Goal: Task Accomplishment & Management: Complete application form

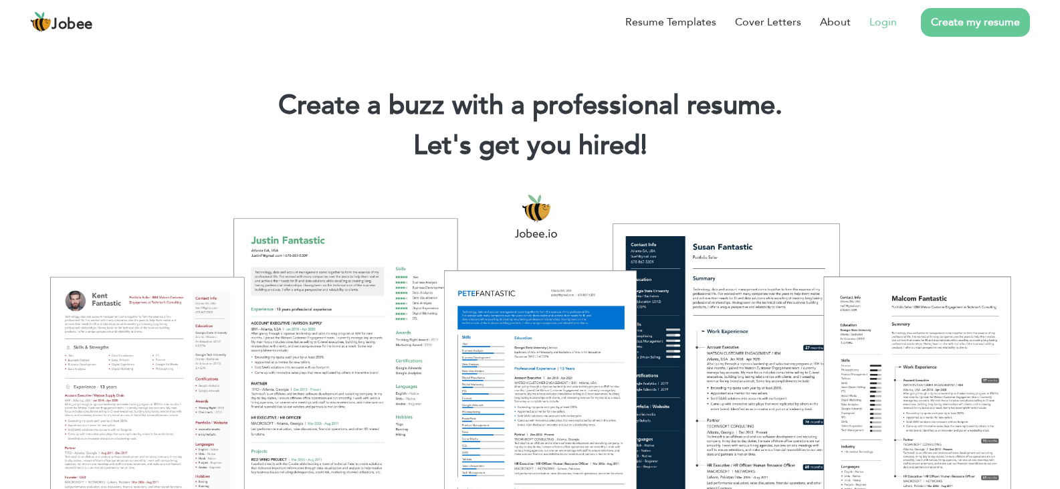
click at [877, 23] on link "Login" at bounding box center [882, 22] width 27 height 16
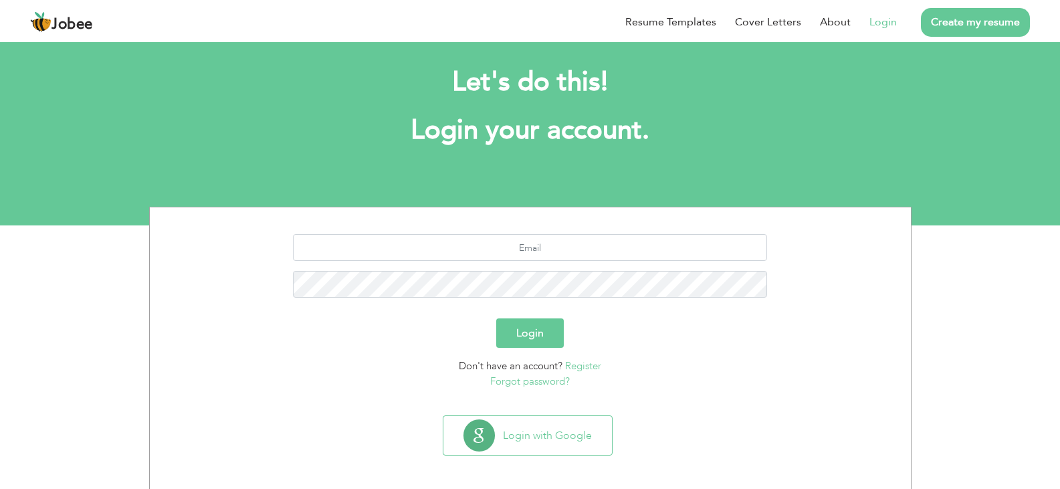
scroll to position [19, 0]
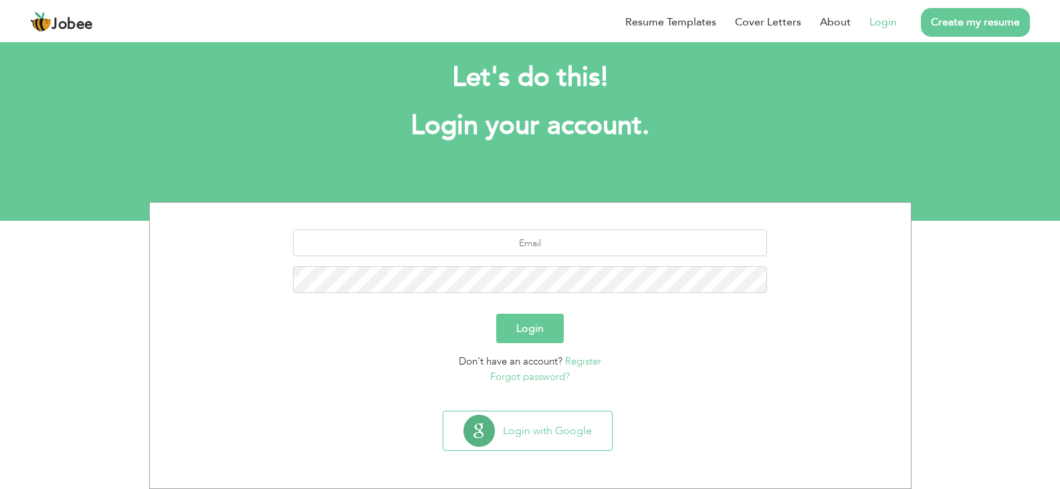
click at [546, 328] on button "Login" at bounding box center [530, 328] width 68 height 29
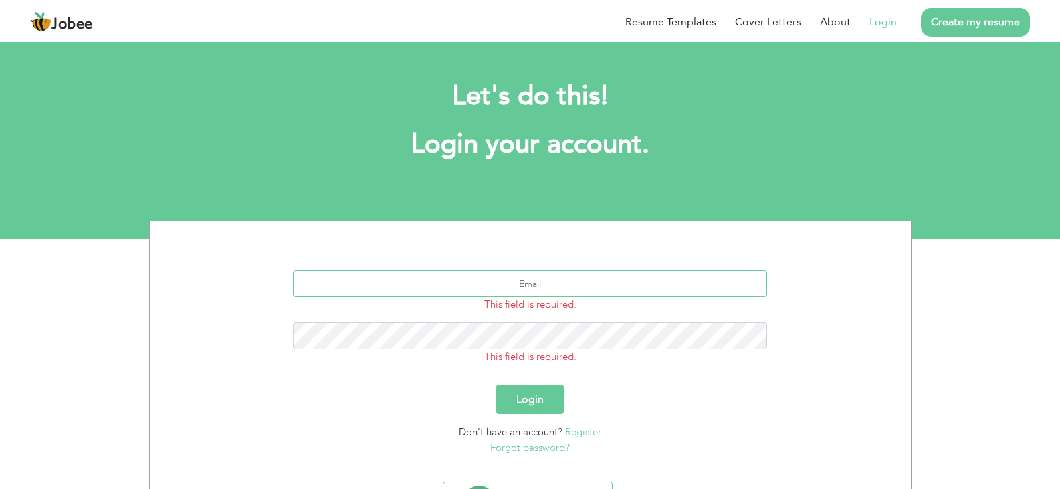
click at [536, 277] on input "text" at bounding box center [530, 283] width 474 height 27
type input "Naqashtalib@gmail.com"
click at [496, 384] on button "Login" at bounding box center [530, 398] width 68 height 29
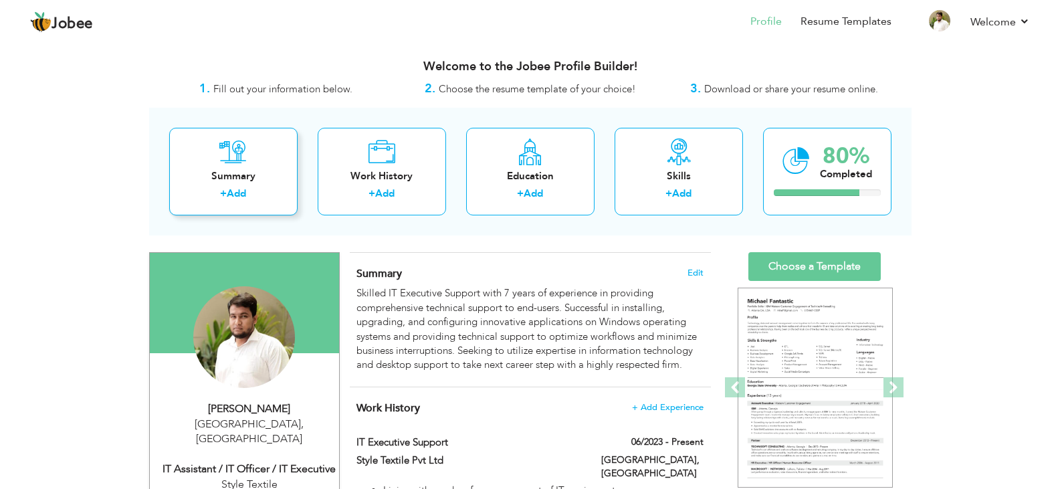
click at [226, 192] on label "+" at bounding box center [223, 194] width 7 height 14
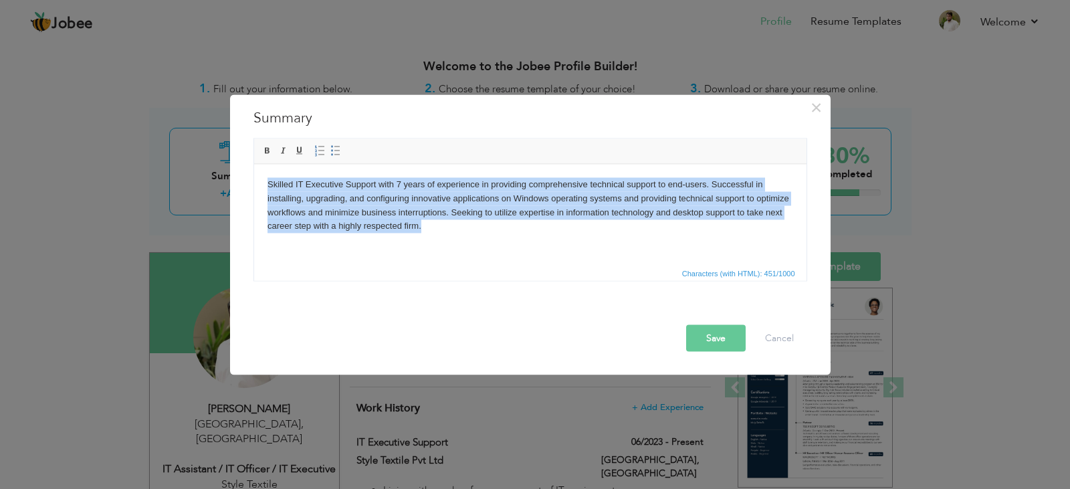
drag, startPoint x: 429, startPoint y: 229, endPoint x: 259, endPoint y: 180, distance: 177.5
click at [259, 180] on html "Skilled IT Executive Support with 7 years of experience in providing comprehens…" at bounding box center [529, 205] width 552 height 82
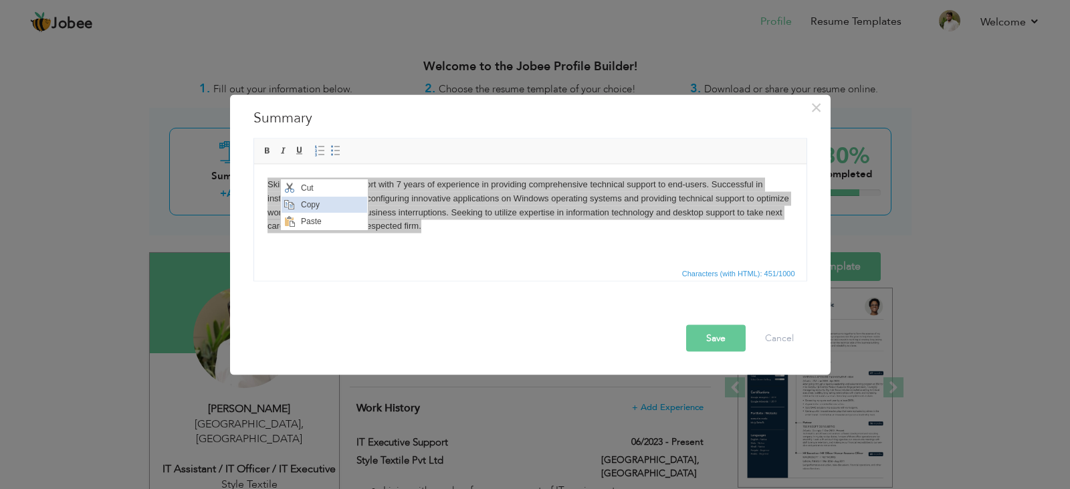
click at [312, 212] on span "Copy" at bounding box center [332, 205] width 70 height 16
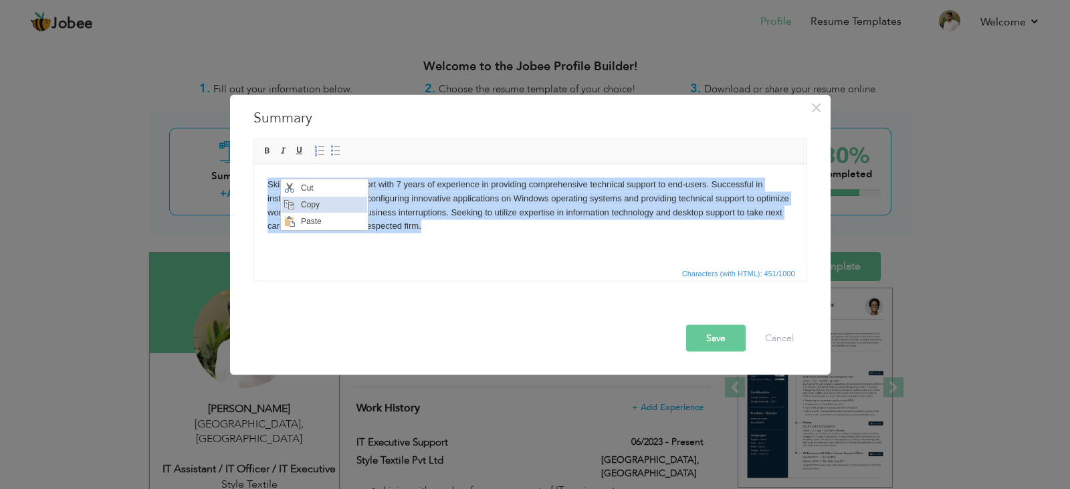
copy body "Skilled IT Executive Support with 7 years of experience in providing comprehens…"
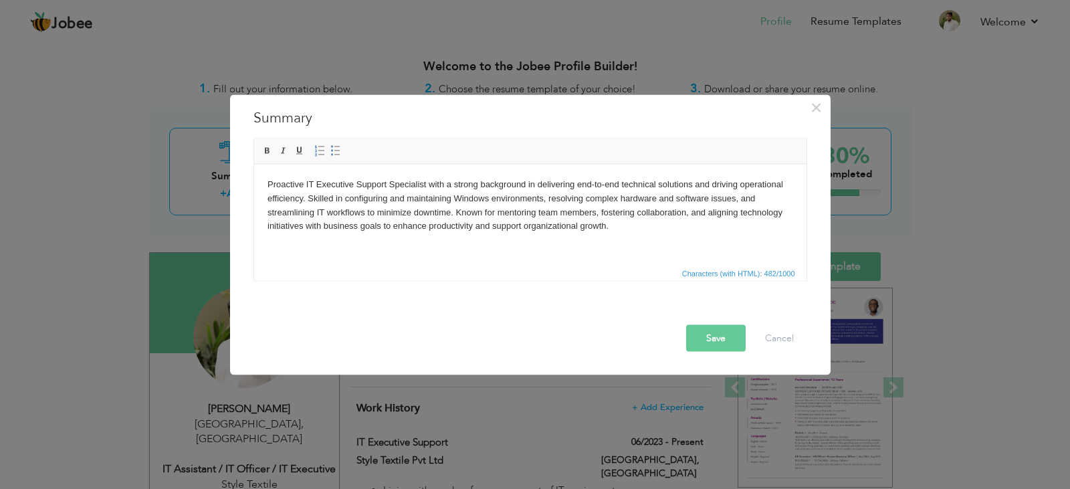
click at [721, 334] on button "Save" at bounding box center [716, 337] width 60 height 27
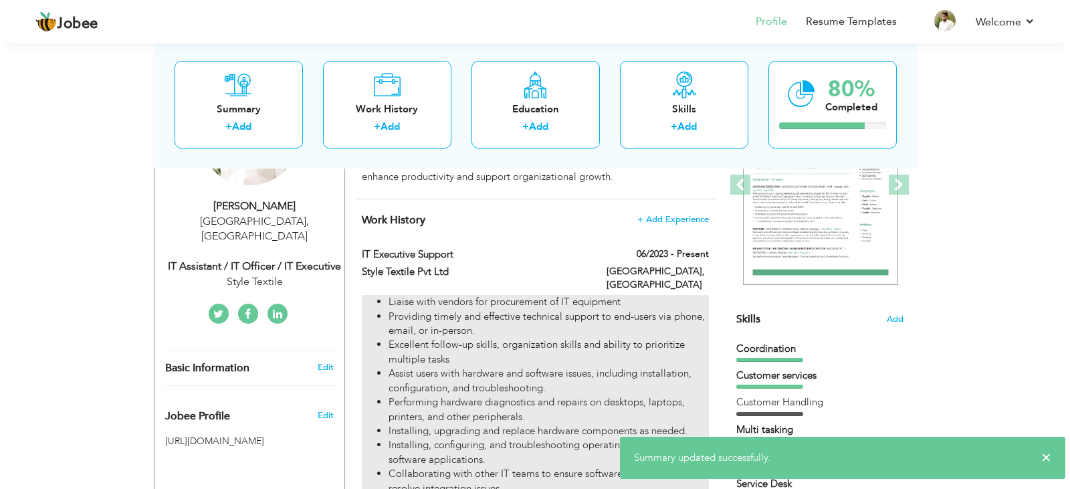
scroll to position [201, 0]
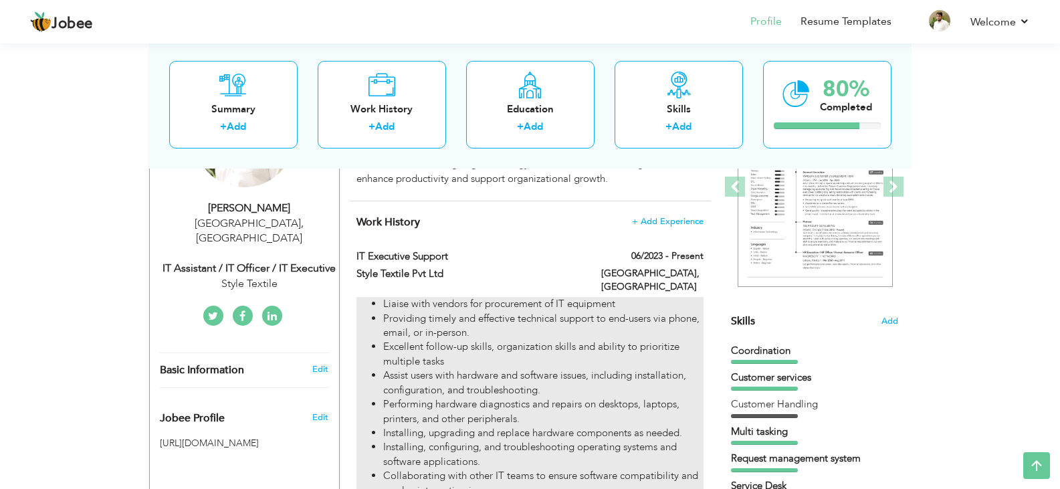
click at [697, 297] on li "Liaise with vendors for procurement of IT equipment" at bounding box center [543, 304] width 320 height 14
type input "IT Executive Support"
type input "Style Textile Pvt Ltd"
type input "06/2023"
type input "[GEOGRAPHIC_DATA]"
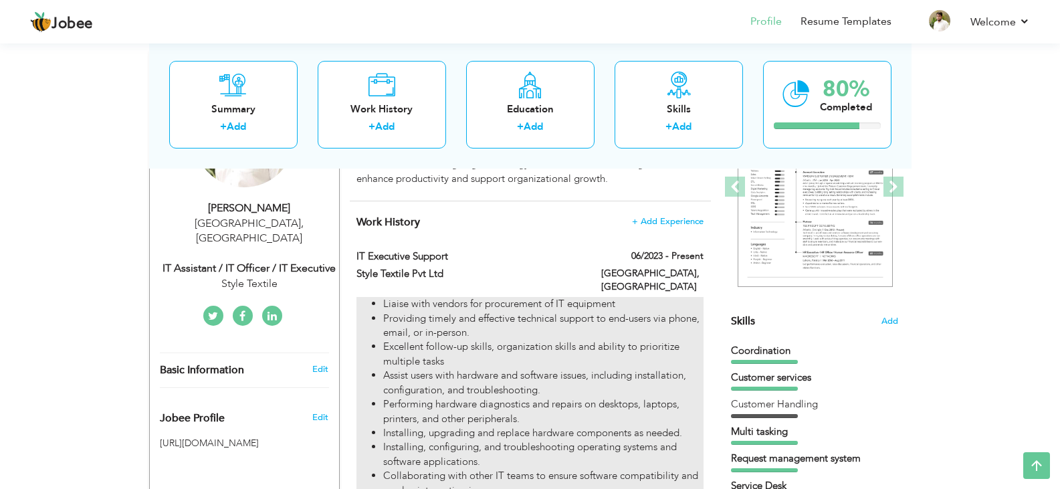
type input "[GEOGRAPHIC_DATA]"
checkbox input "true"
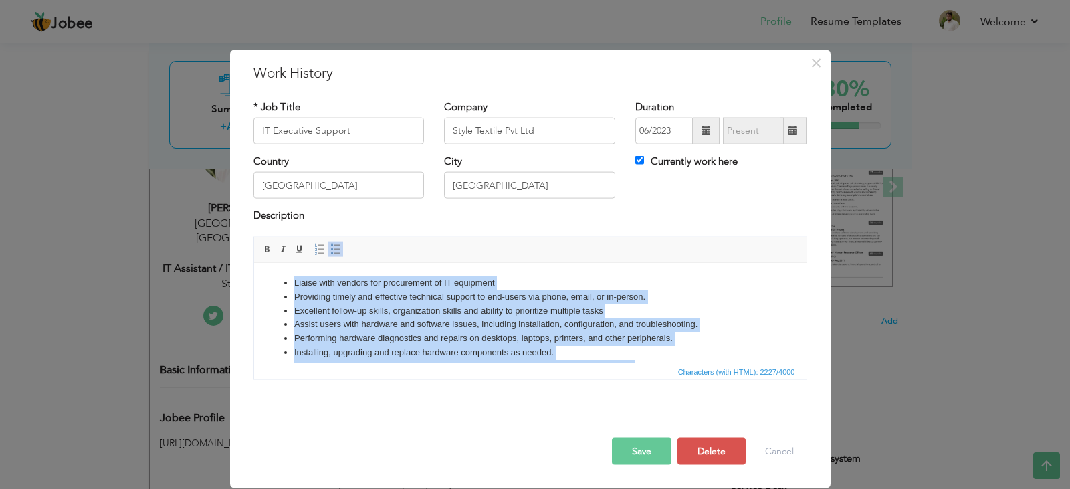
scroll to position [274, 0]
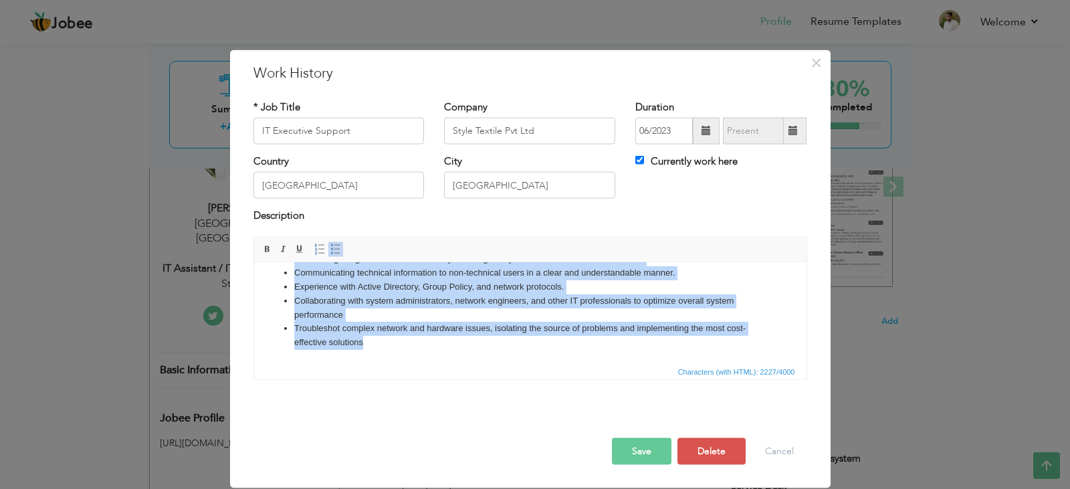
drag, startPoint x: 298, startPoint y: 281, endPoint x: 606, endPoint y: 451, distance: 352.2
click at [606, 362] on html "Liaise with vendors for procurement of IT equipment Providing timely and effect…" at bounding box center [529, 175] width 552 height 374
copy ul "Liaise with vendors for procurement of IT equipment Providing timely and effect…"
click at [375, 346] on li "Troubleshot complex network and hardware issues, isolating the source of proble…" at bounding box center [530, 335] width 472 height 28
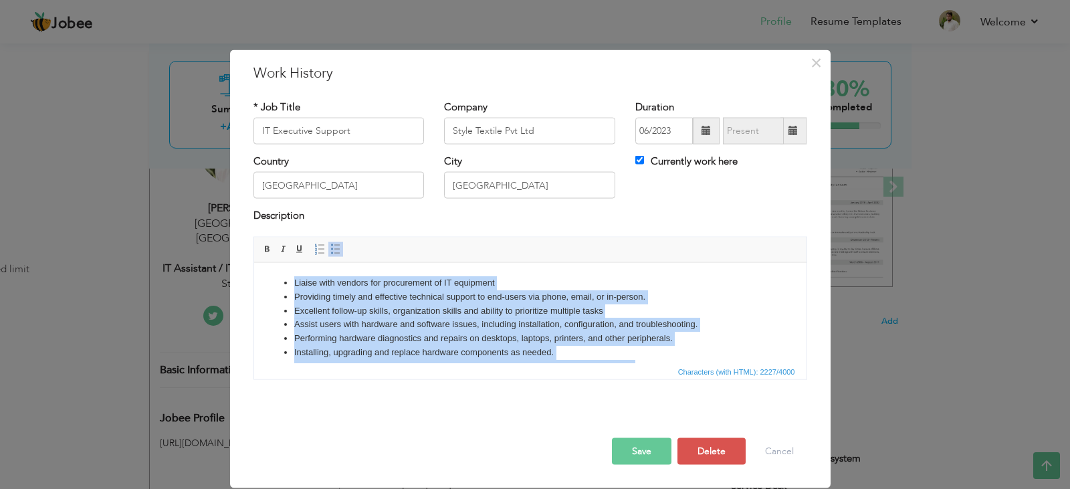
drag, startPoint x: 375, startPoint y: 346, endPoint x: 275, endPoint y: 225, distance: 157.2
click at [275, 262] on html "Liaise with vendors for procurement of IT equipment Providing timely and effect…" at bounding box center [529, 449] width 552 height 374
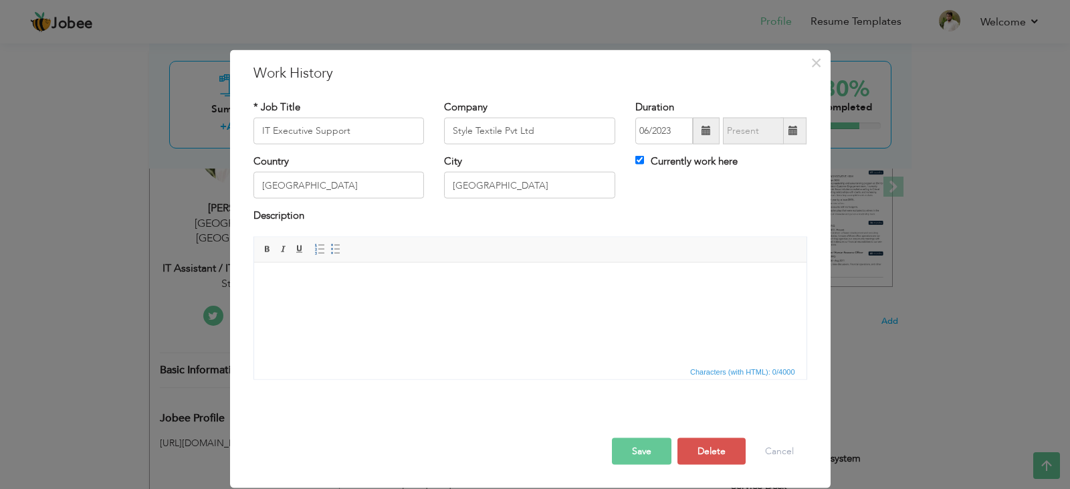
click at [376, 303] on html at bounding box center [529, 282] width 552 height 41
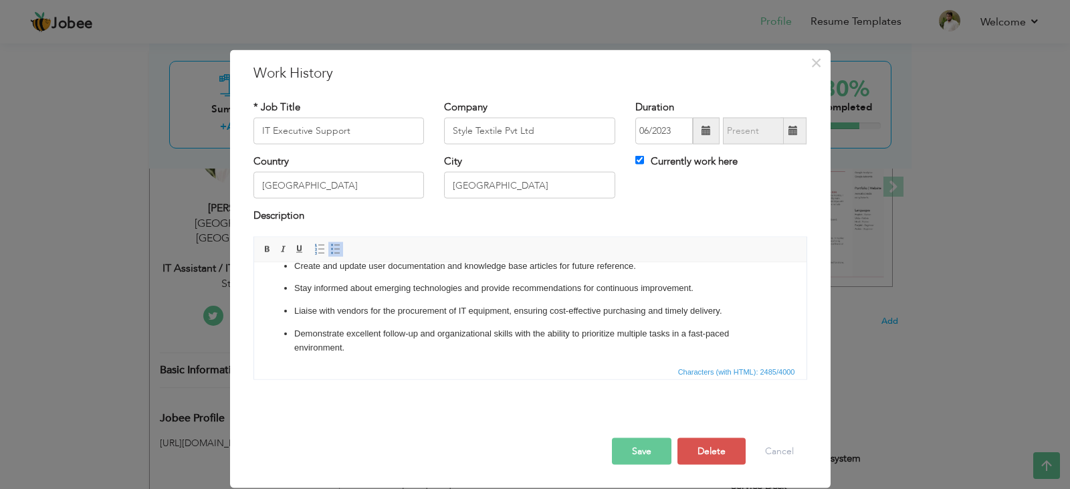
scroll to position [429, 0]
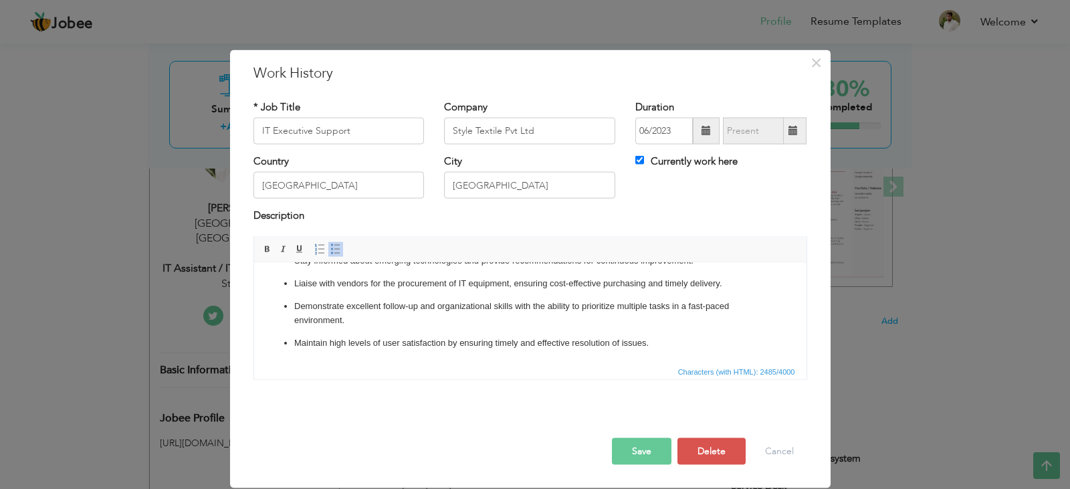
click at [661, 455] on button "Save" at bounding box center [642, 450] width 60 height 27
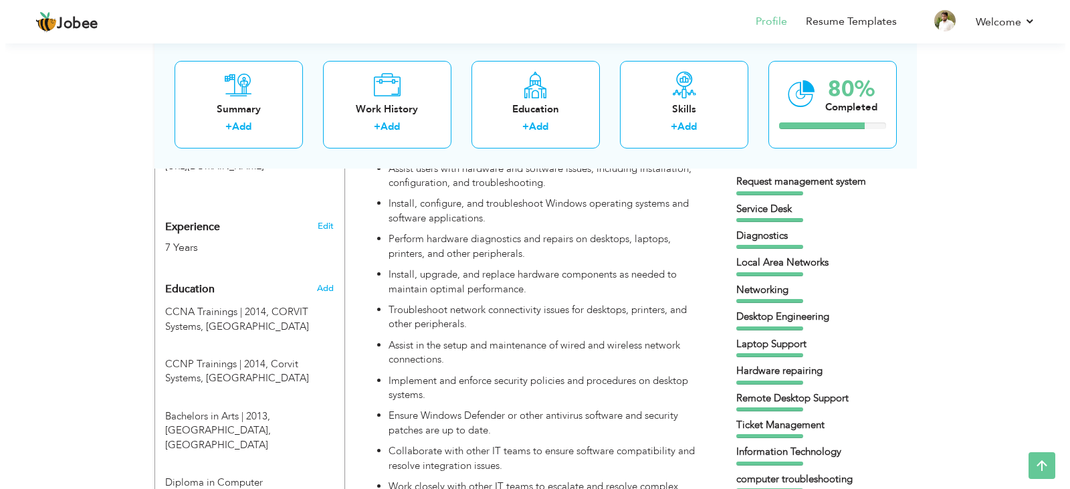
scroll to position [453, 0]
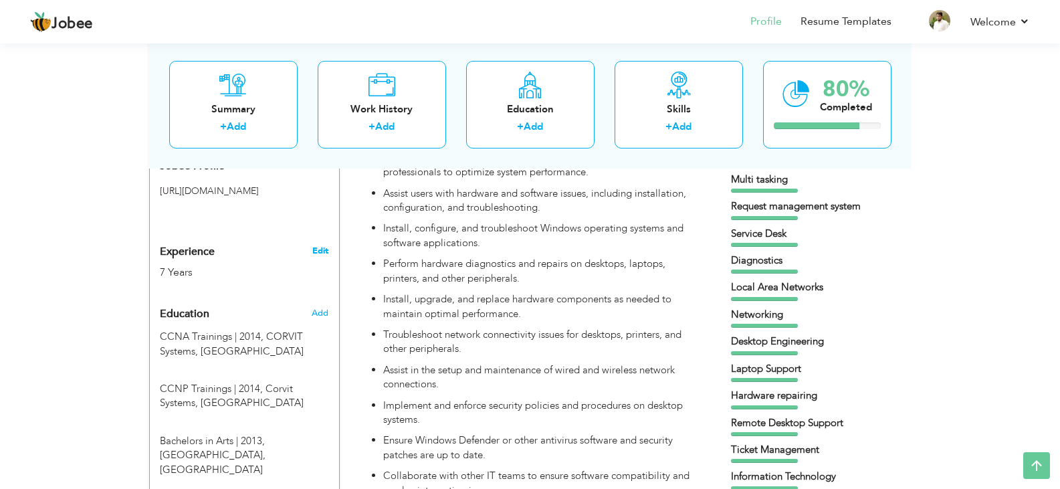
click at [324, 245] on link "Edit" at bounding box center [320, 251] width 16 height 12
type input "Naqash"
type input "Ali"
type input "03236444888"
select select "number:166"
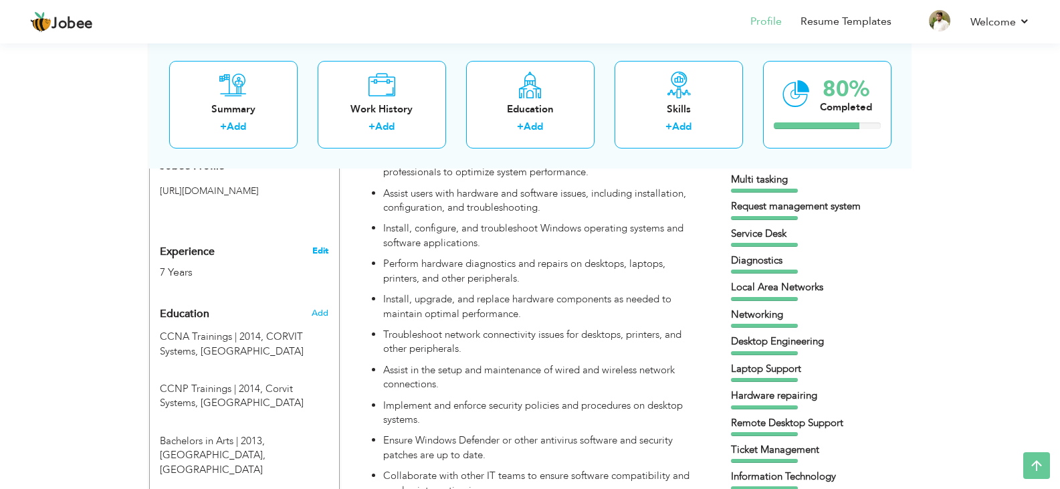
type input "[GEOGRAPHIC_DATA]"
select select "number:9"
type input "Style Textile"
type input "IT Assistant / IT Officer / IT Executive"
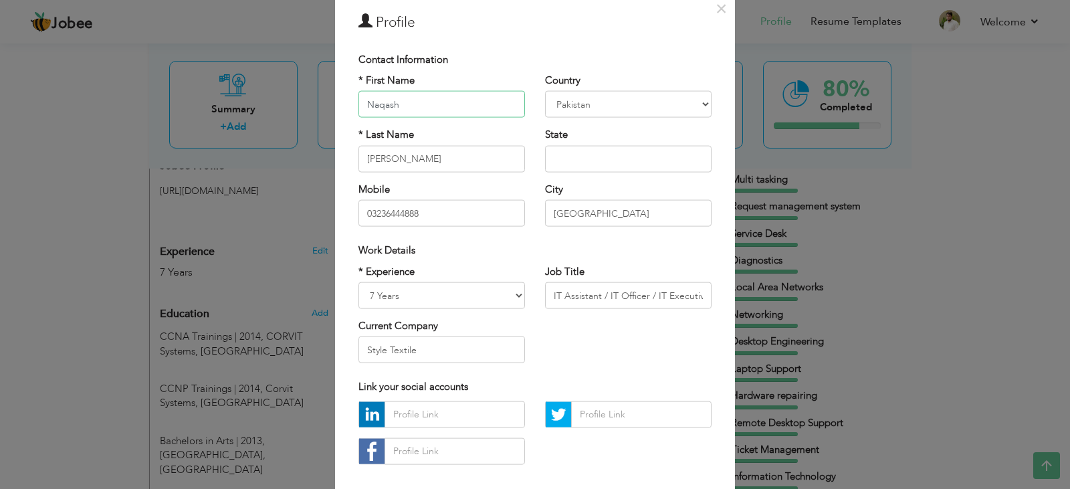
scroll to position [67, 0]
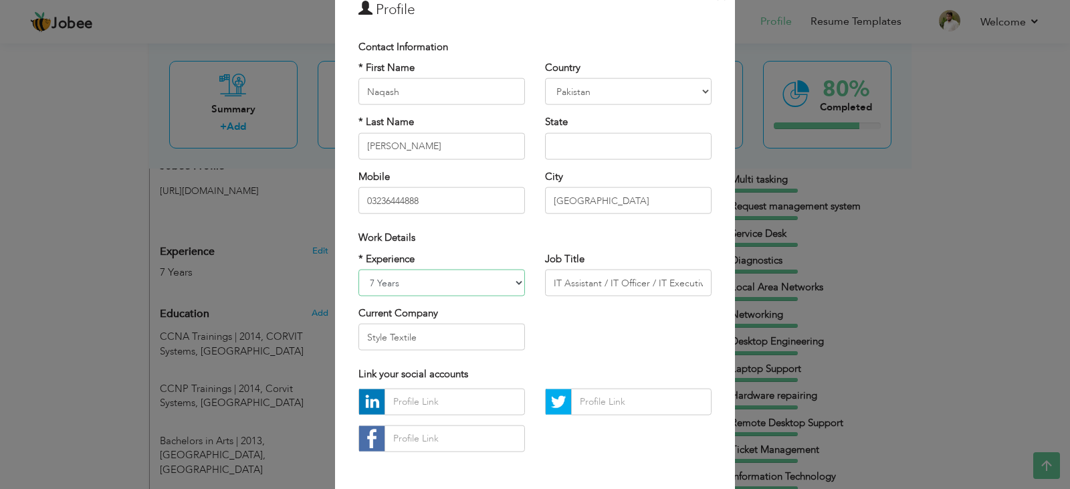
click at [511, 284] on select "Entry Level Less than 1 Year 1 Year 2 Years 3 Years 4 Years 5 Years 6 Years 7 Y…" at bounding box center [441, 282] width 166 height 27
select select "number:11"
click at [358, 269] on select "Entry Level Less than 1 Year 1 Year 2 Years 3 Years 4 Years 5 Years 6 Years 7 Y…" at bounding box center [441, 282] width 166 height 27
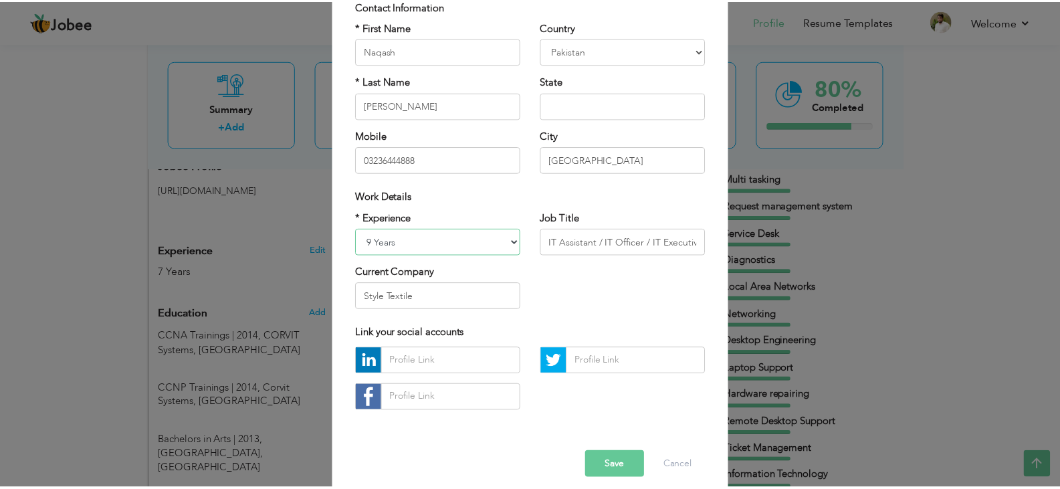
scroll to position [120, 0]
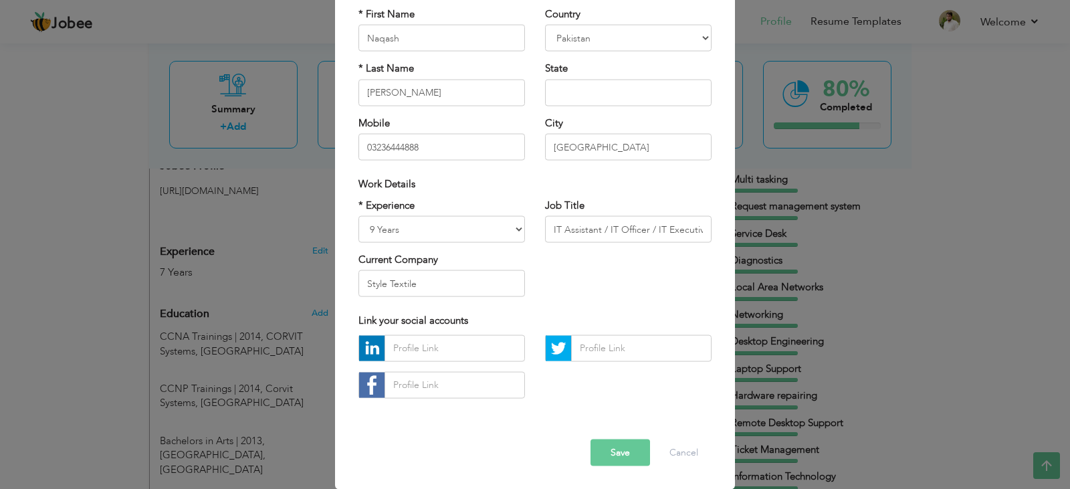
click at [605, 458] on button "Save" at bounding box center [620, 452] width 60 height 27
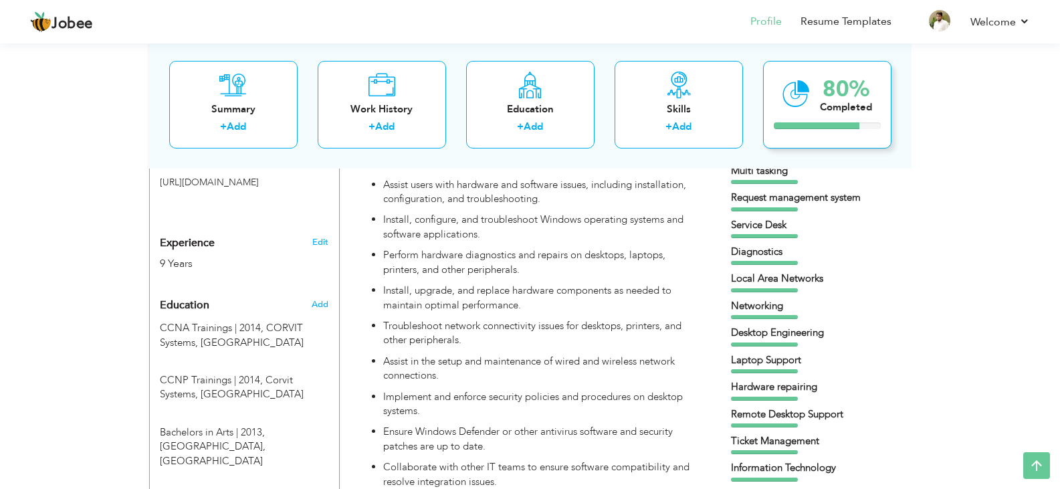
scroll to position [386, 0]
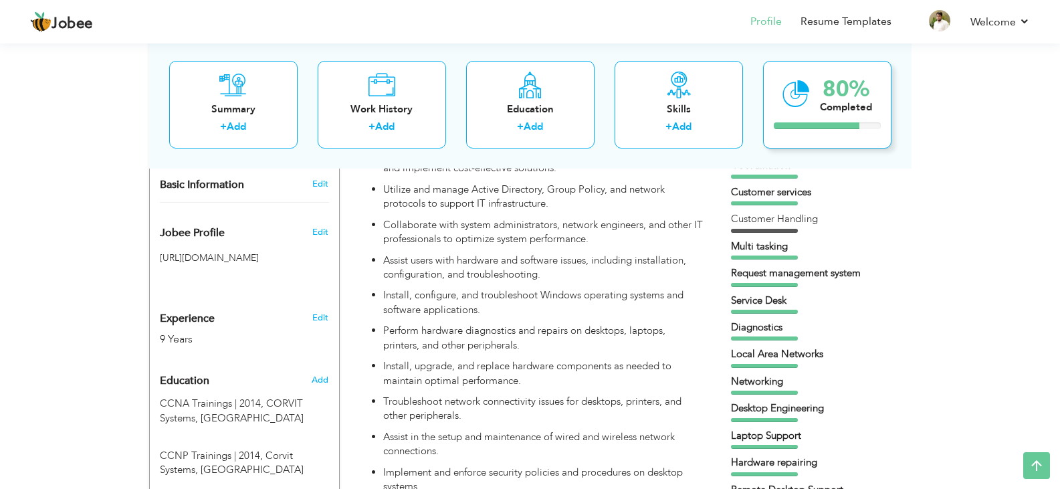
click at [809, 100] on div "80% Completed" at bounding box center [827, 104] width 128 height 88
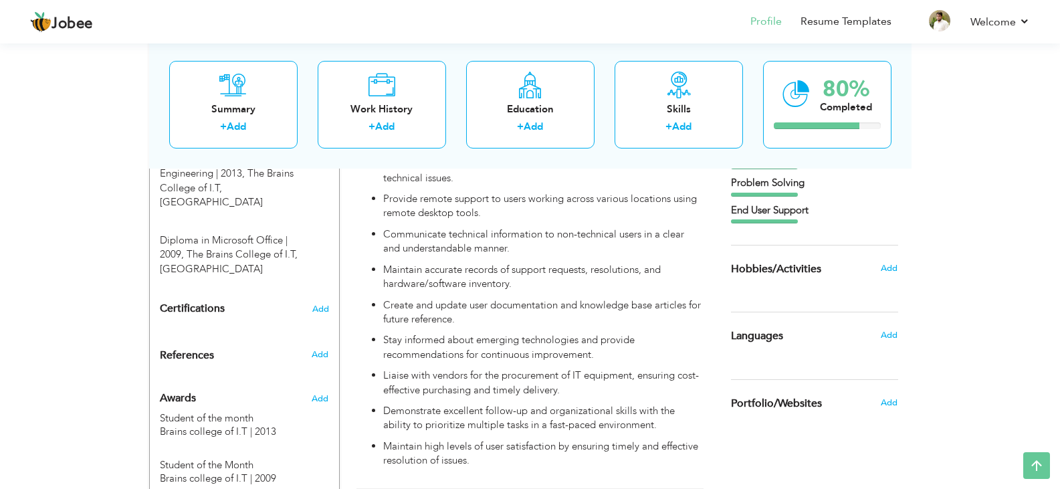
scroll to position [802, 0]
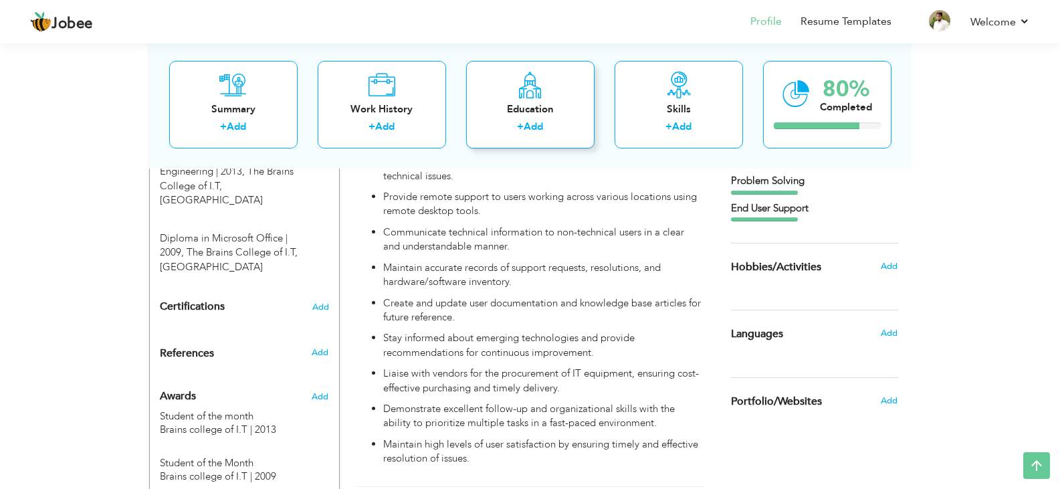
click at [507, 116] on div "Education" at bounding box center [530, 109] width 107 height 14
radio input "true"
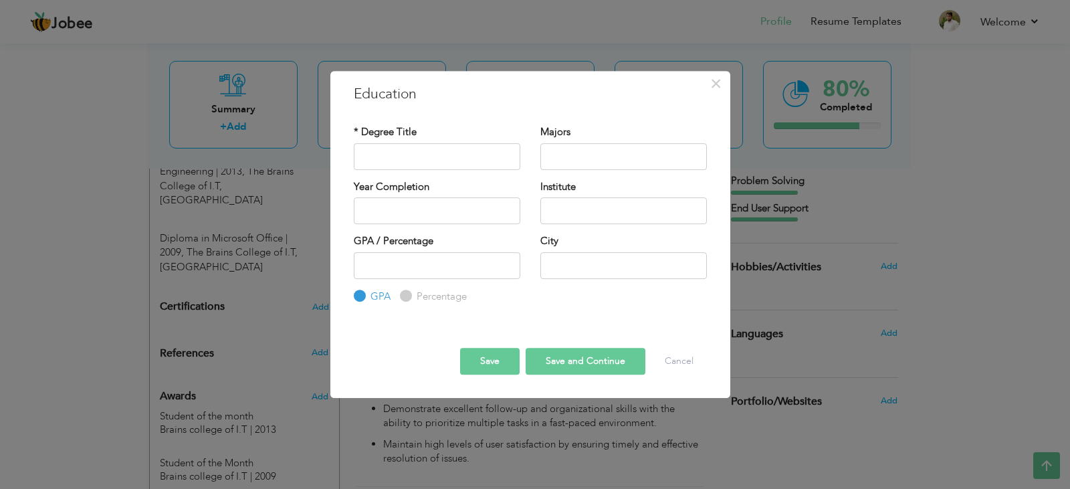
click at [966, 161] on div "× Education * Degree Title Majors Year Completion Institute GPA" at bounding box center [535, 244] width 1070 height 489
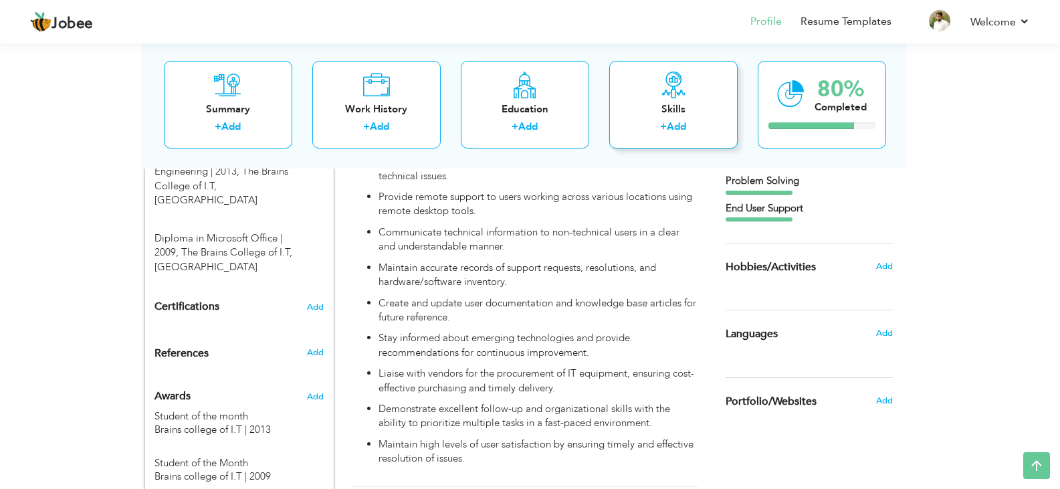
click at [702, 120] on div "+ Add" at bounding box center [673, 128] width 107 height 17
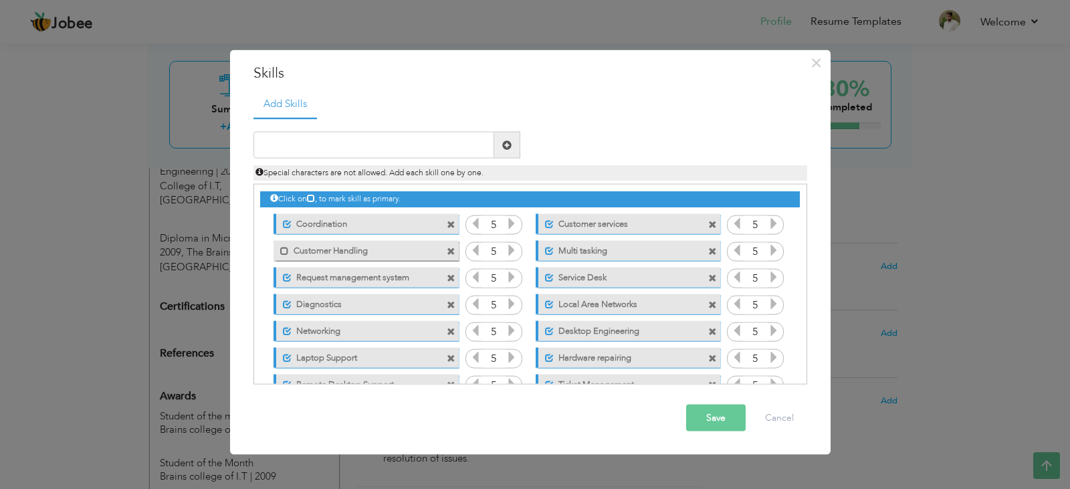
click at [1022, 175] on div "× Skills Add Skills Duplicate entry Unmark as primary skill. 5 5" at bounding box center [535, 244] width 1070 height 489
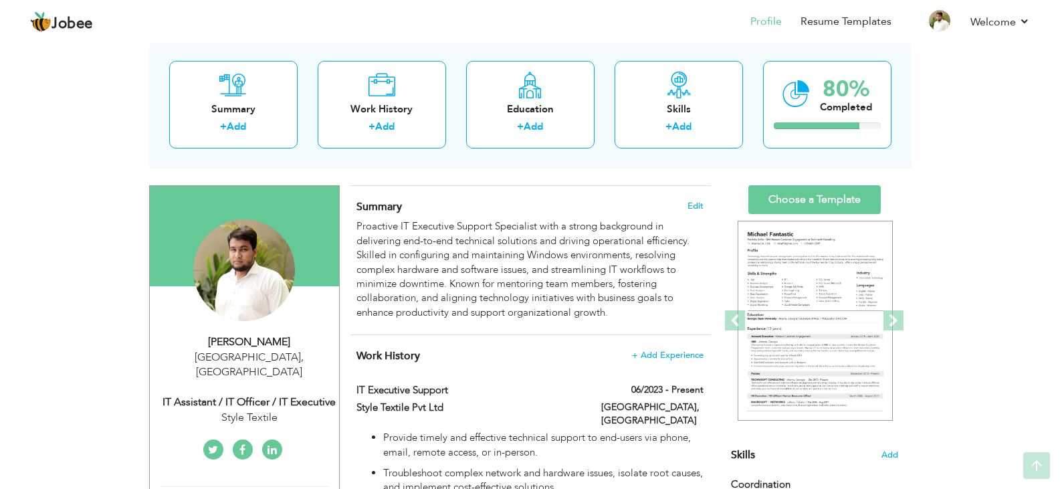
scroll to position [0, 0]
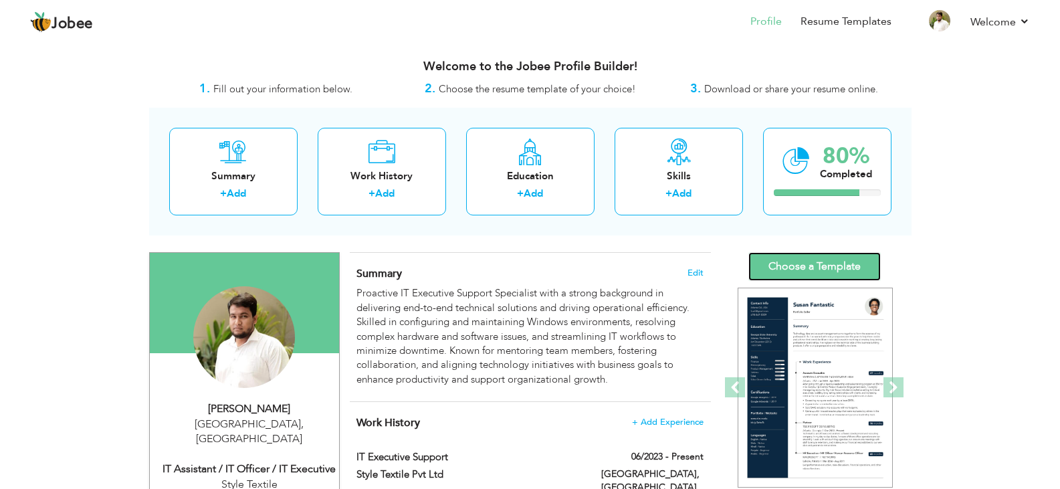
click at [796, 260] on link "Choose a Template" at bounding box center [814, 266] width 132 height 29
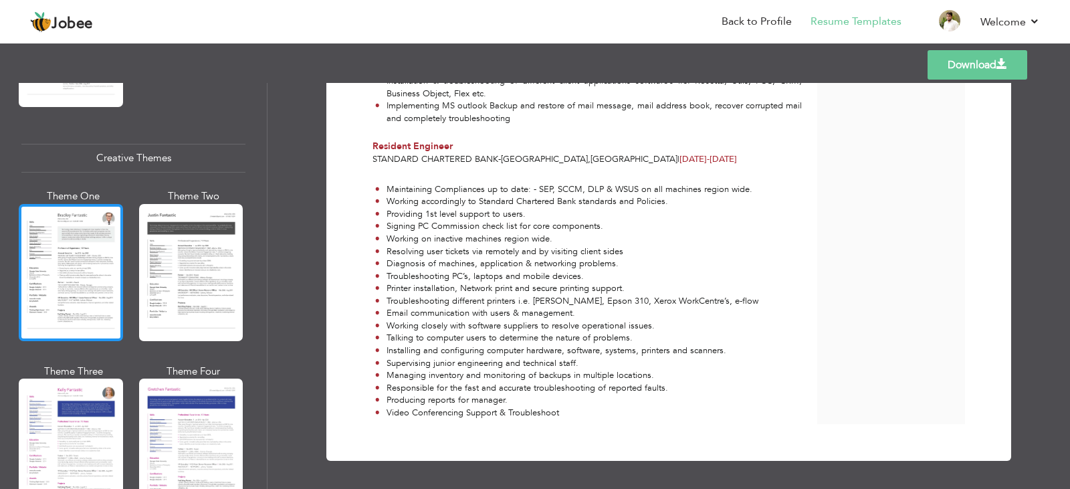
scroll to position [1605, 0]
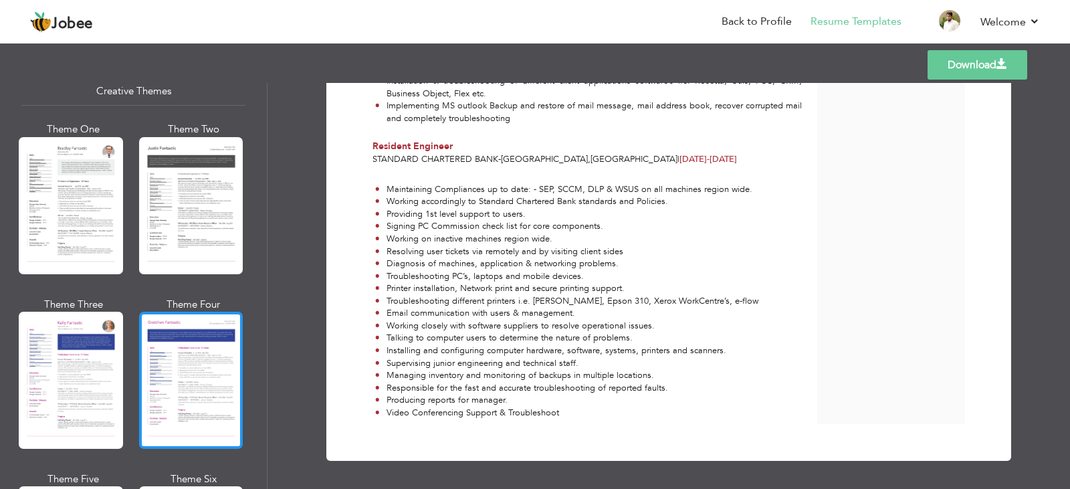
click at [185, 389] on div at bounding box center [191, 380] width 104 height 137
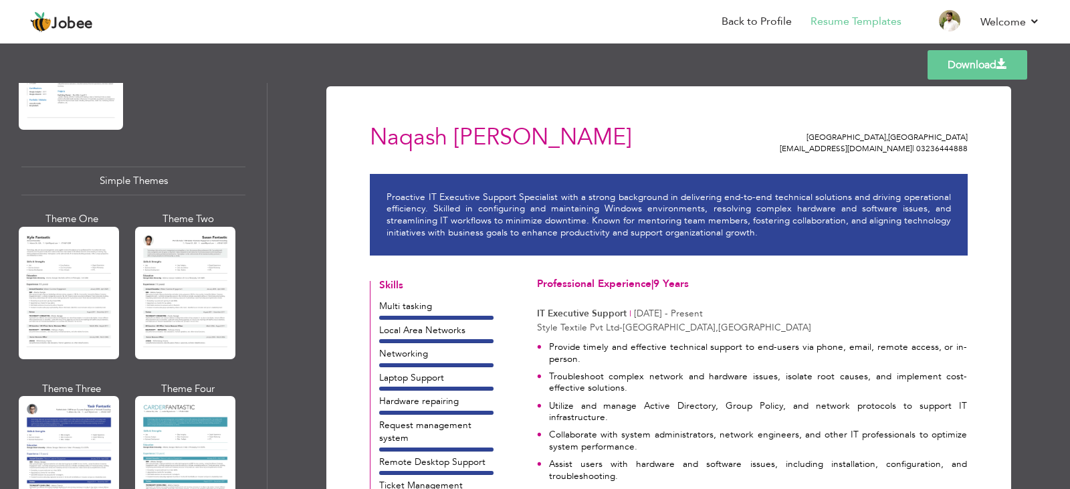
scroll to position [2273, 0]
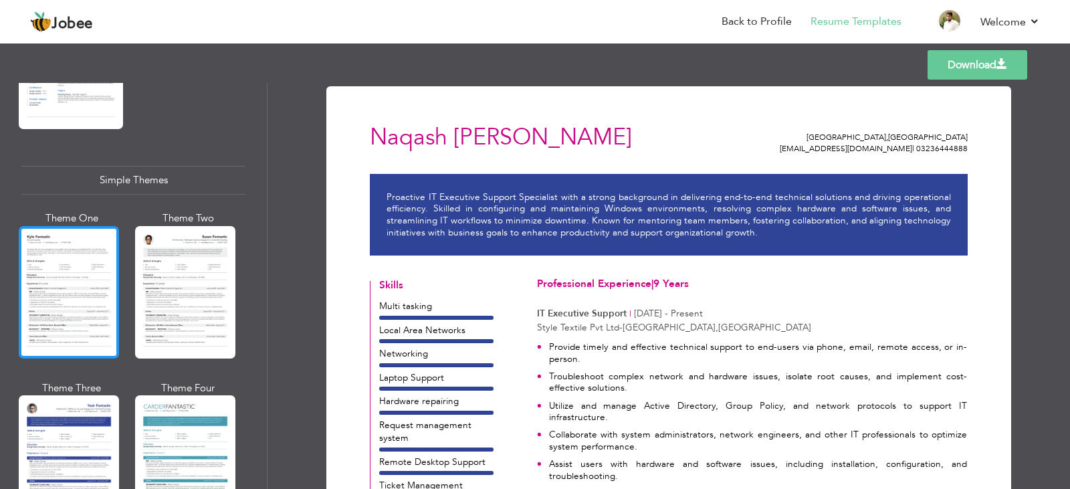
click at [76, 290] on div at bounding box center [69, 292] width 100 height 132
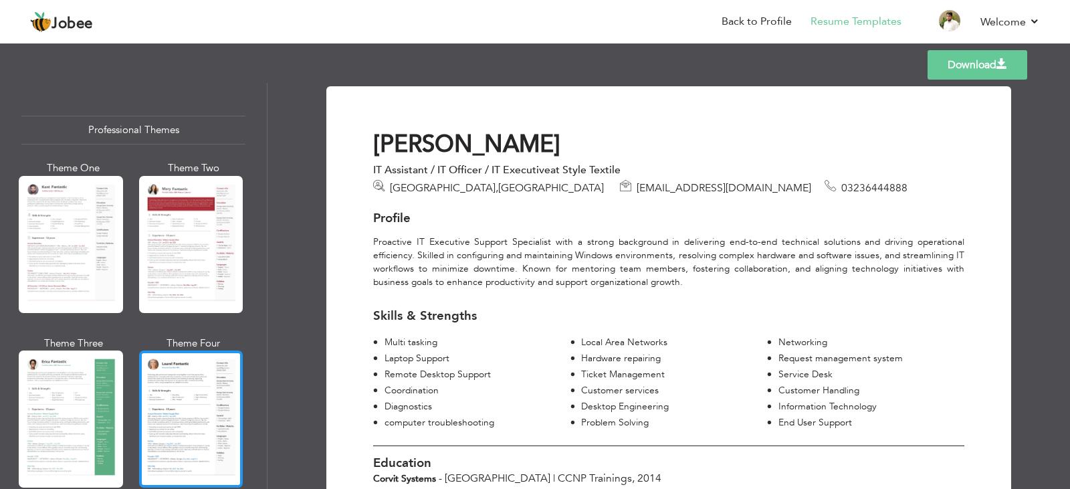
scroll to position [0, 0]
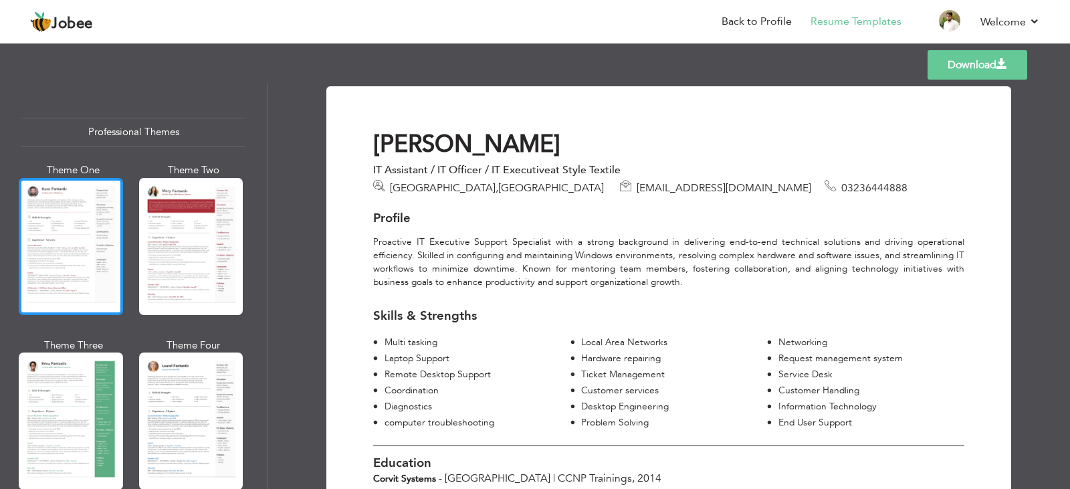
click at [84, 269] on div at bounding box center [71, 246] width 104 height 137
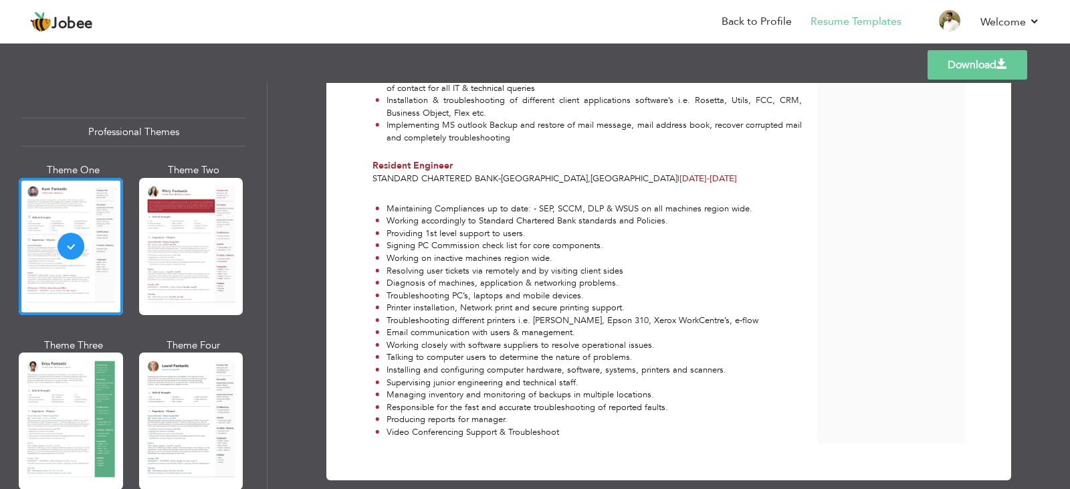
scroll to position [1144, 0]
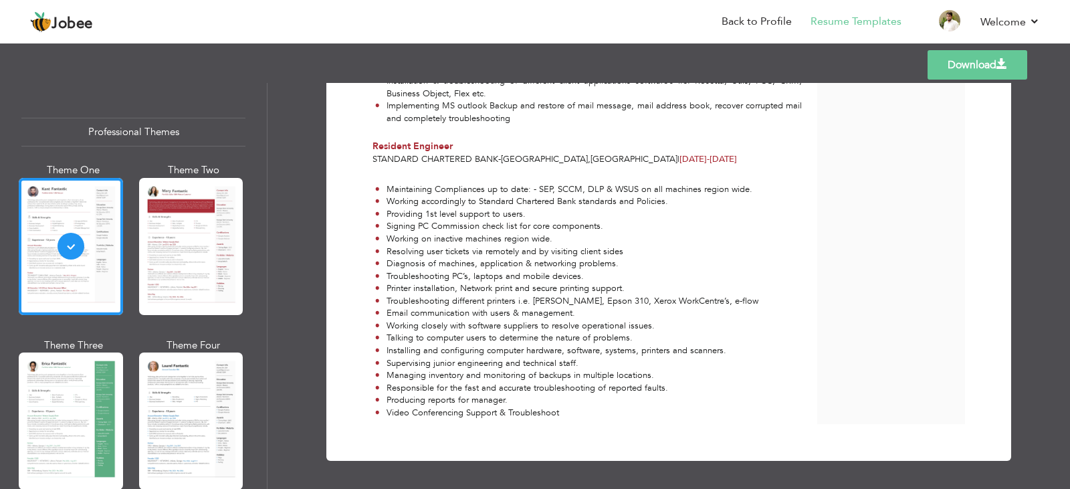
click at [978, 64] on link "Download" at bounding box center [977, 64] width 100 height 29
click at [781, 17] on link "Back to Profile" at bounding box center [756, 21] width 70 height 15
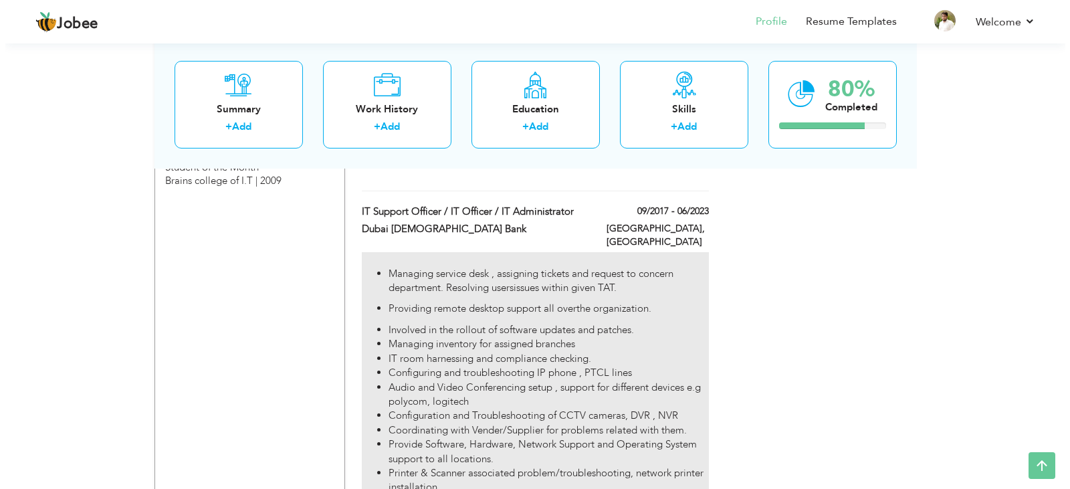
scroll to position [1070, 0]
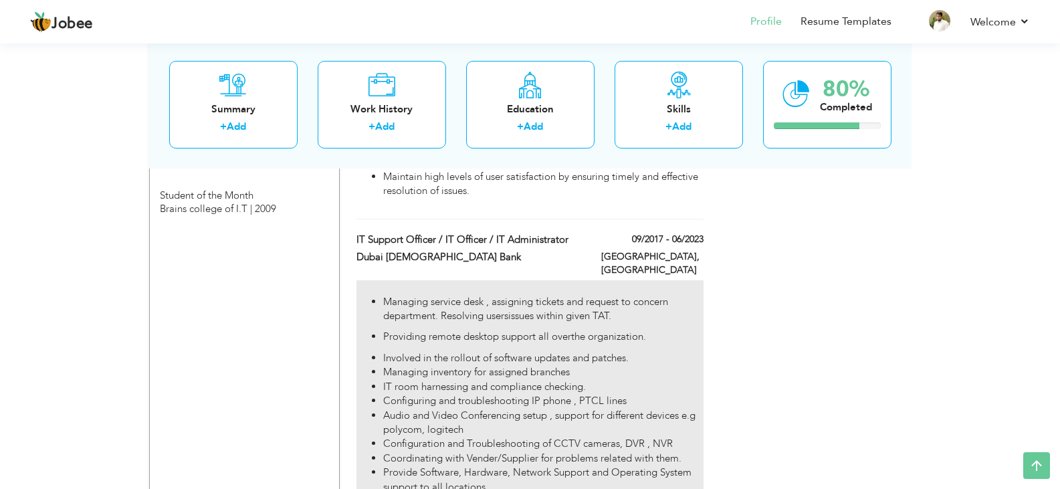
click at [683, 295] on li "Managing service desk , assigning tickets and request to concern department. Re…" at bounding box center [543, 309] width 320 height 29
type input "IT Support Officer / IT Officer / IT Administrator"
type input "Dubai [DEMOGRAPHIC_DATA] Bank"
type input "09/2017"
type input "06/2023"
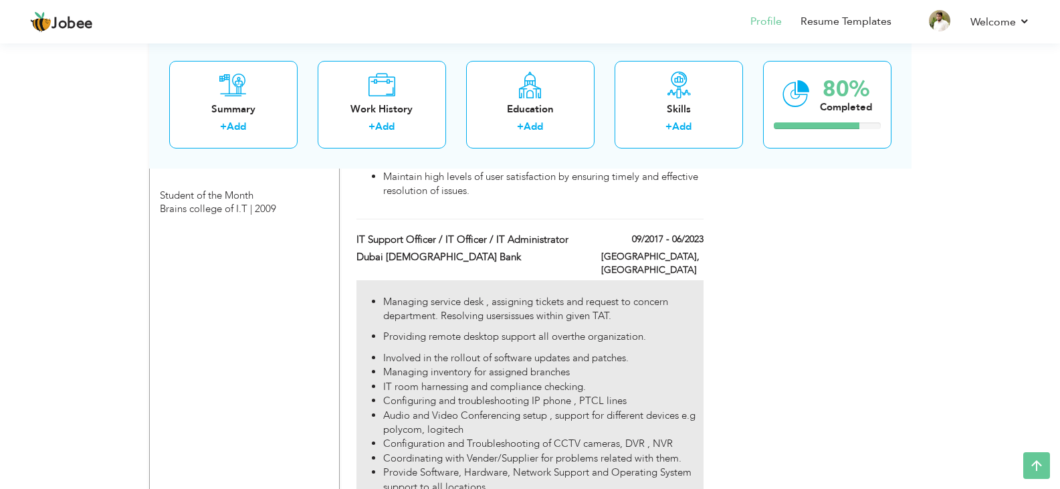
type input "[GEOGRAPHIC_DATA]"
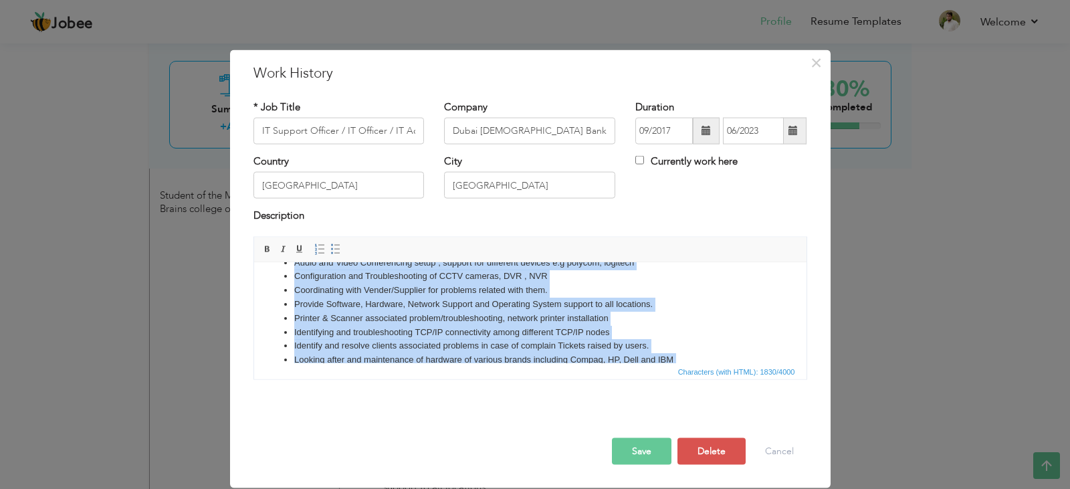
scroll to position [0, 0]
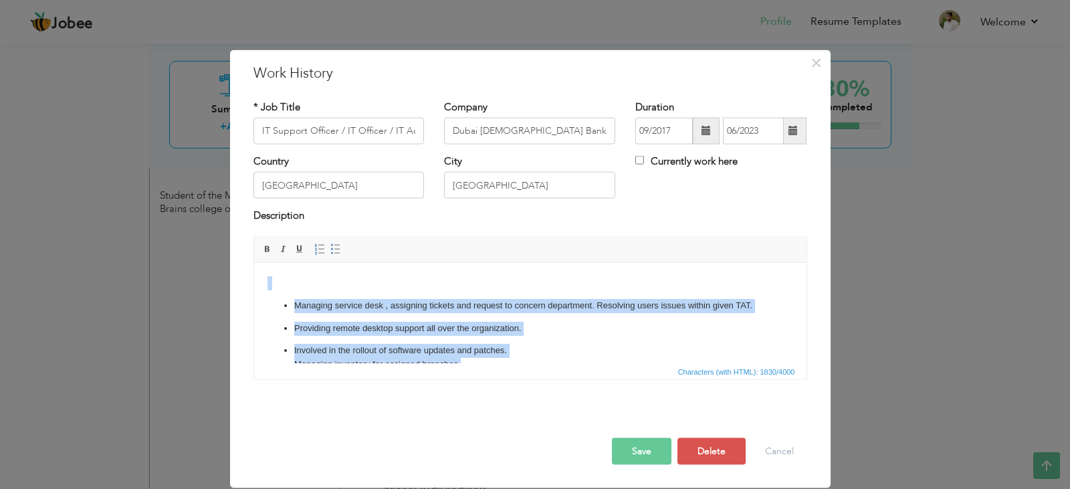
drag, startPoint x: 372, startPoint y: 336, endPoint x: 207, endPoint y: 196, distance: 216.3
click at [253, 262] on html "Managing service desk , assigning tickets and request to concern department. Re…" at bounding box center [529, 448] width 552 height 372
copy body "Loremips dolorsi amet , consectet adipisc eli seddoei te incidid utlaboreet. Do…"
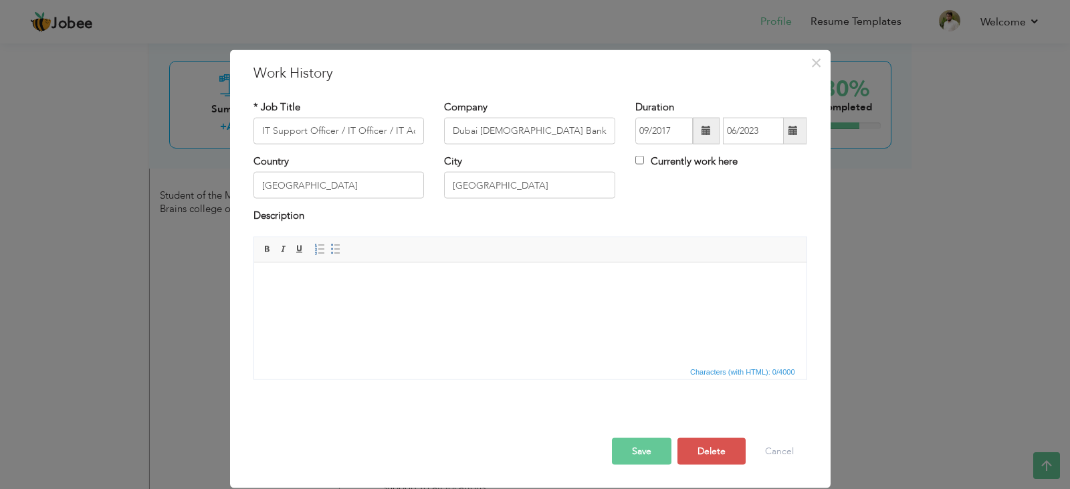
click at [462, 303] on html at bounding box center [529, 282] width 552 height 41
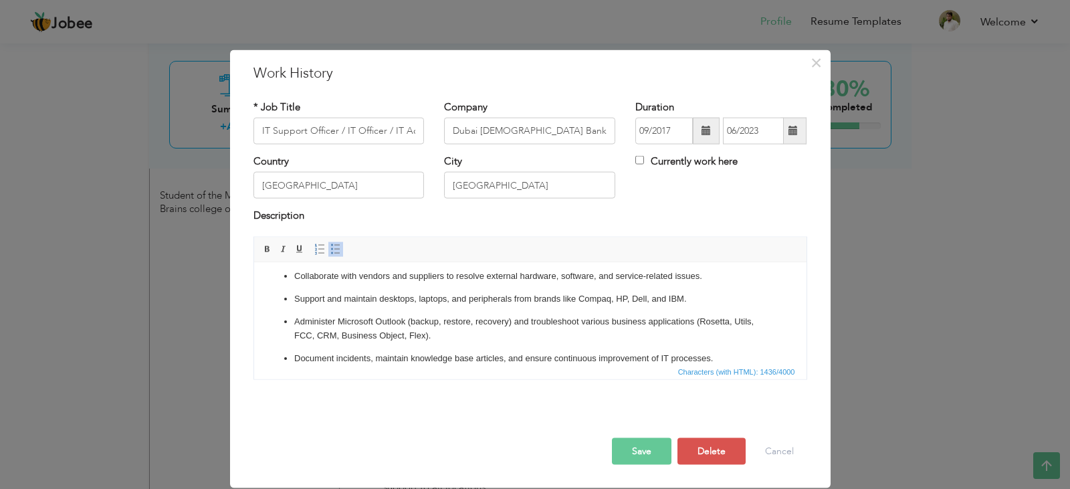
click at [624, 450] on button "Save" at bounding box center [642, 450] width 60 height 27
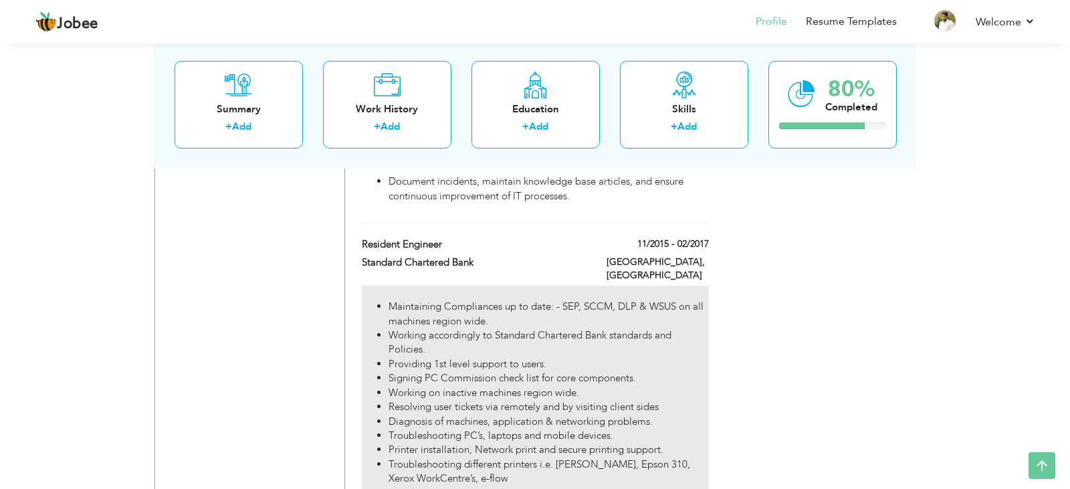
scroll to position [1538, 0]
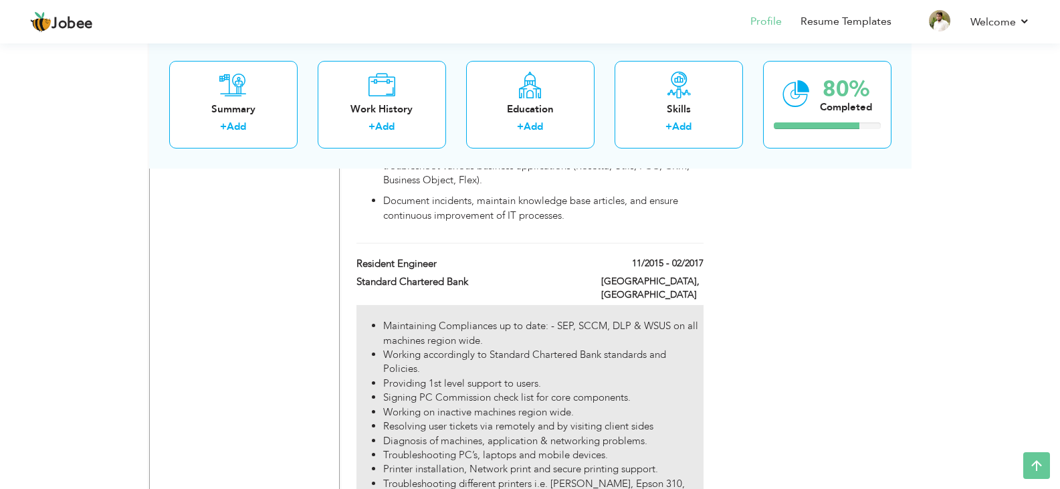
click at [689, 319] on li "Maintaining Compliances up to date: - SEP, SCCM, DLP & WSUS on all machines reg…" at bounding box center [543, 333] width 320 height 29
type input "Resident Engineer"
type input "Standard Chartered Bank"
type input "11/2015"
type input "02/2017"
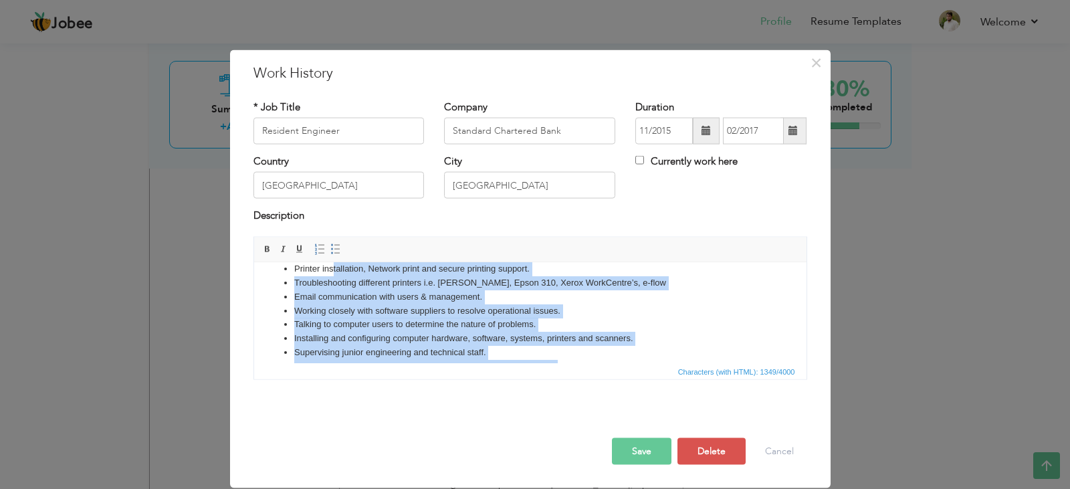
scroll to position [0, 0]
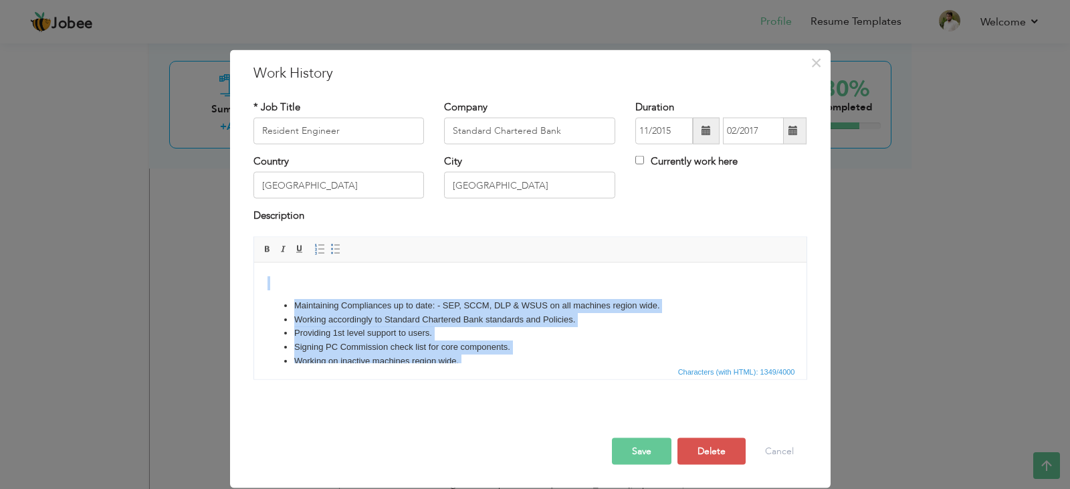
drag, startPoint x: 471, startPoint y: 338, endPoint x: 524, endPoint y: 470, distance: 141.9
click at [271, 262] on html "Maintaining Compliances up to date: - SEP, SCCM, DLP & WSUS on all machines reg…" at bounding box center [529, 419] width 552 height 314
copy body "Loremipsumd Sitametcons ad el sedd: - EIU, TEMP, INC & UTLA et dol magnaali eni…"
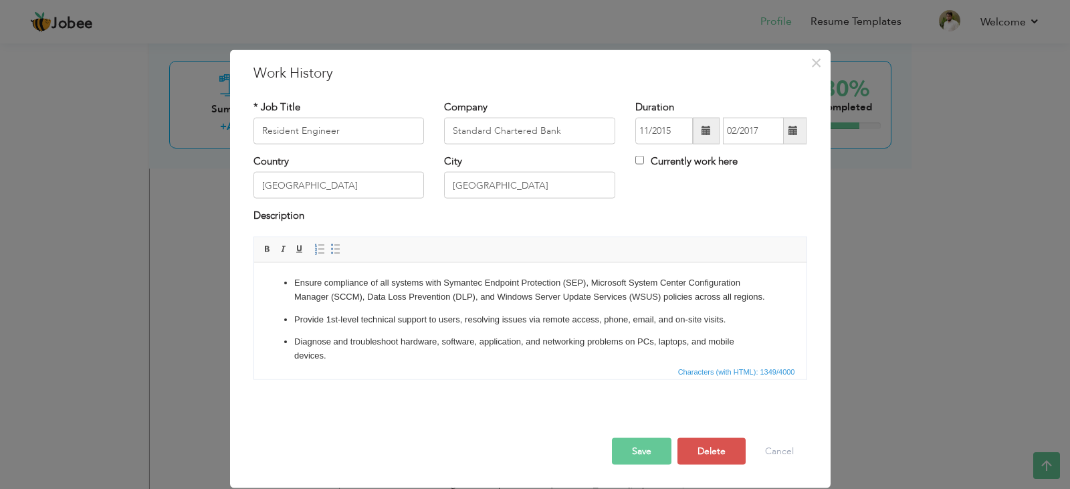
scroll to position [211, 0]
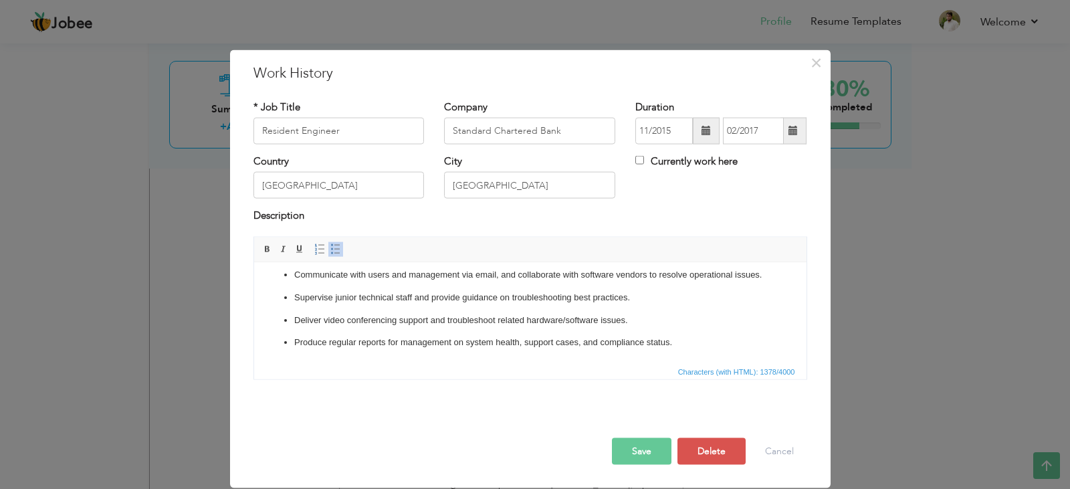
click at [634, 451] on button "Save" at bounding box center [642, 450] width 60 height 27
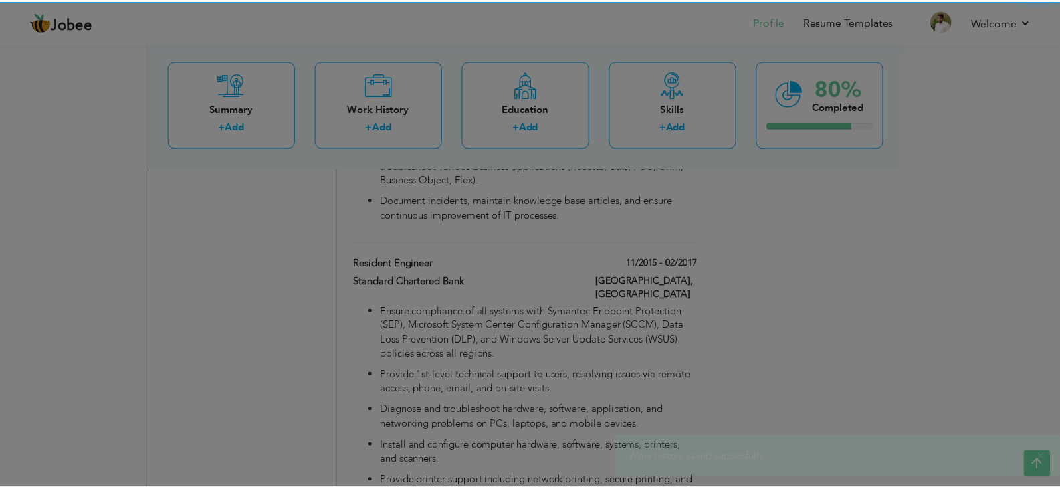
scroll to position [0, 0]
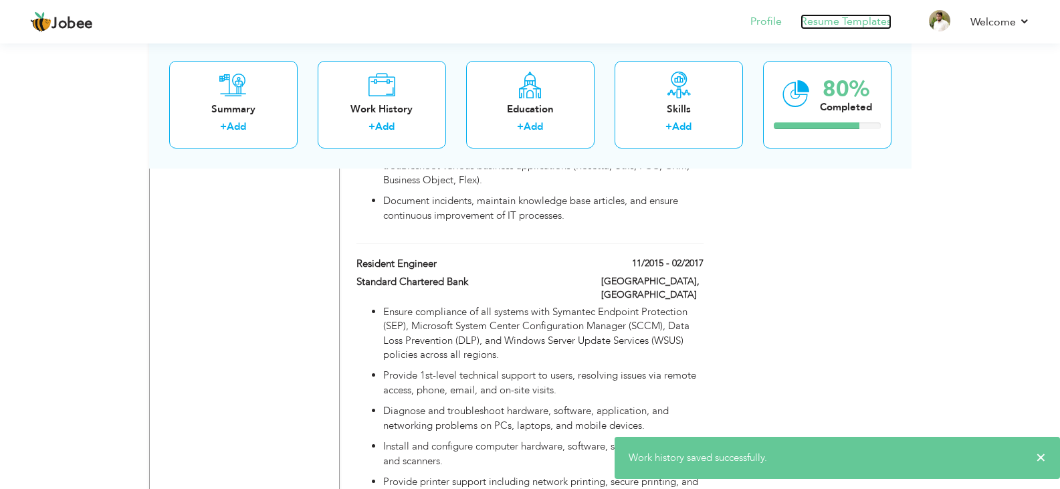
click at [832, 19] on link "Resume Templates" at bounding box center [845, 21] width 91 height 15
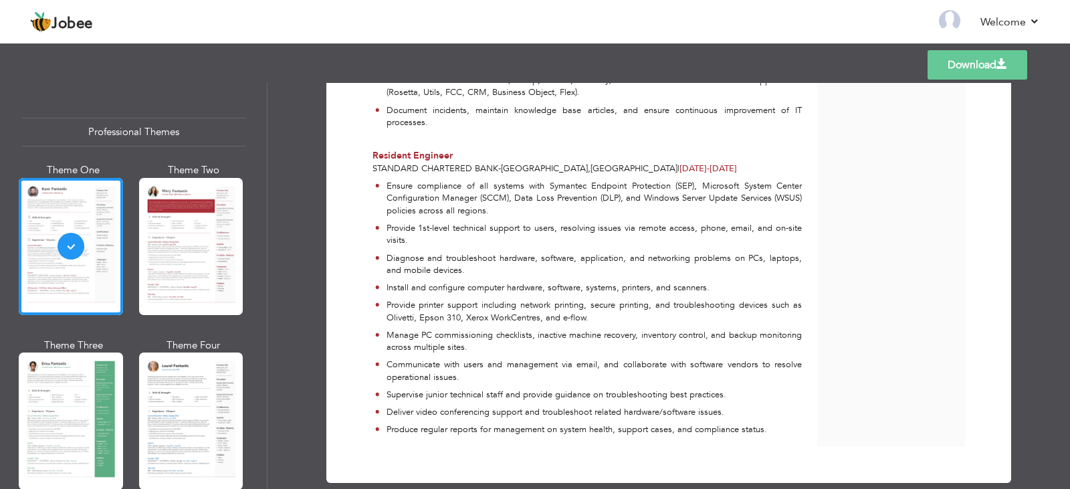
scroll to position [1103, 0]
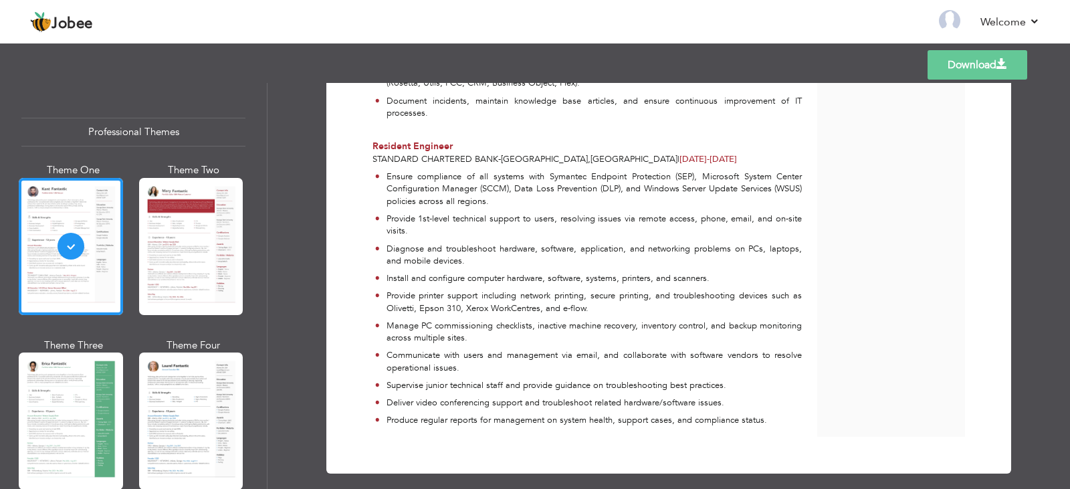
click at [946, 65] on link "Download" at bounding box center [977, 64] width 100 height 29
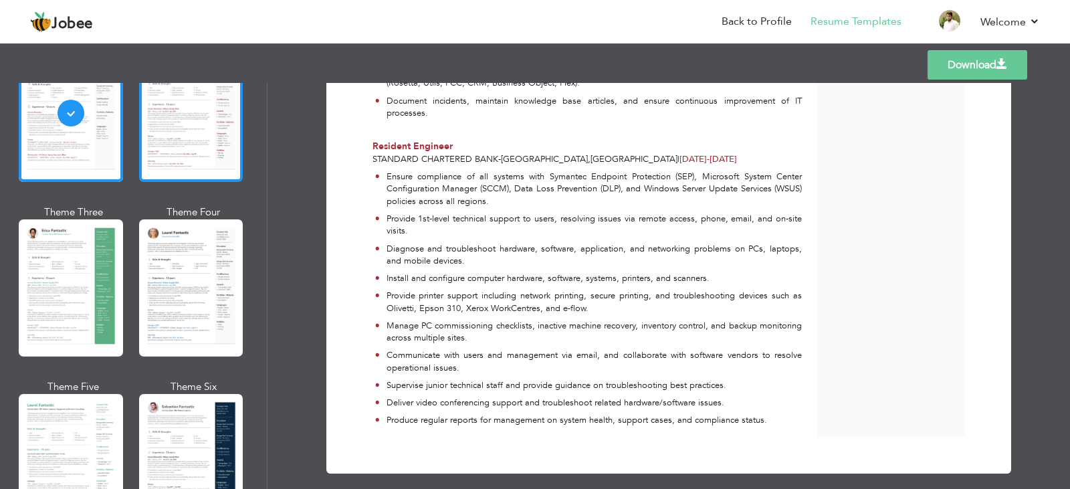
scroll to position [134, 0]
click at [197, 104] on div at bounding box center [191, 112] width 104 height 137
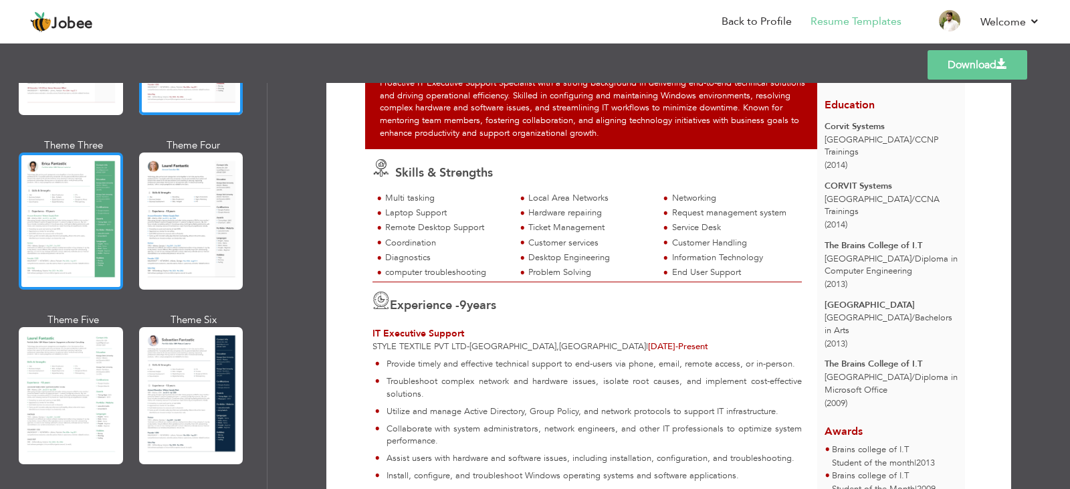
scroll to position [201, 0]
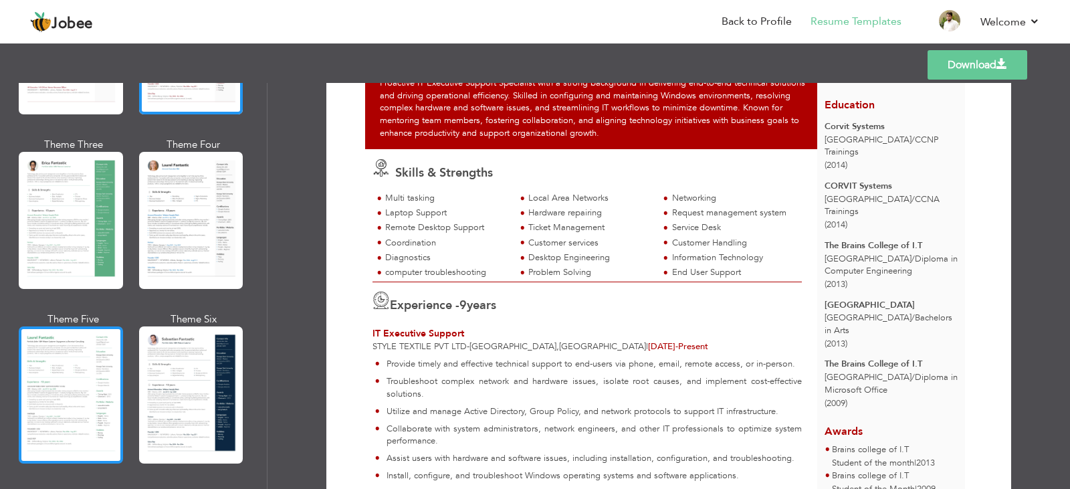
click at [62, 363] on div at bounding box center [71, 394] width 104 height 137
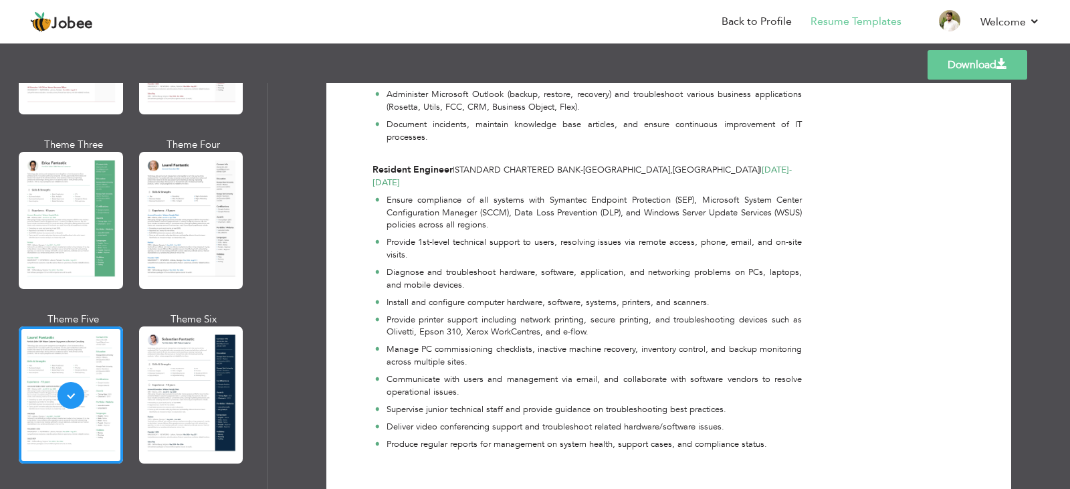
scroll to position [1041, 0]
